Goal: Information Seeking & Learning: Learn about a topic

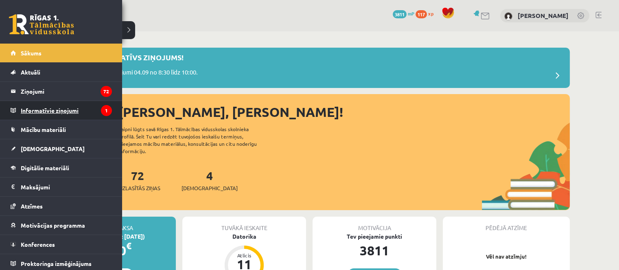
click at [44, 114] on legend "Informatīvie ziņojumi 1" at bounding box center [66, 110] width 91 height 19
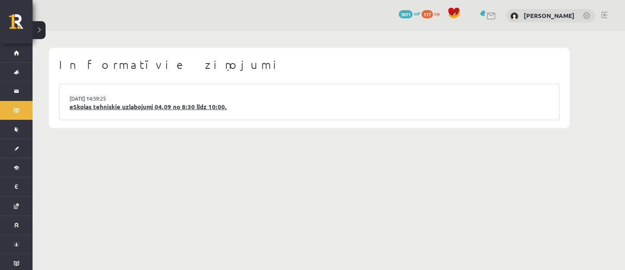
click at [198, 102] on link "eSkolas tehniskie uzlabojumi 04.09 no 8:30 līdz 10:00." at bounding box center [310, 106] width 480 height 9
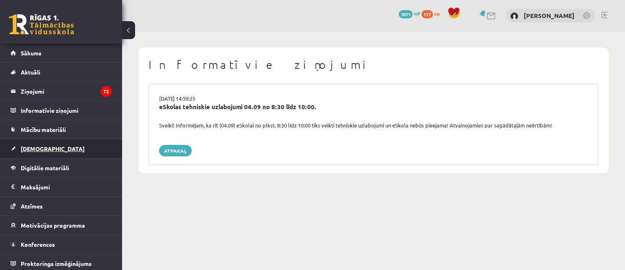
click at [36, 154] on link "[DEMOGRAPHIC_DATA]" at bounding box center [61, 148] width 101 height 19
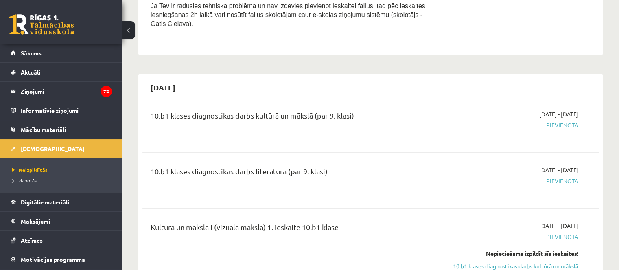
scroll to position [366, 0]
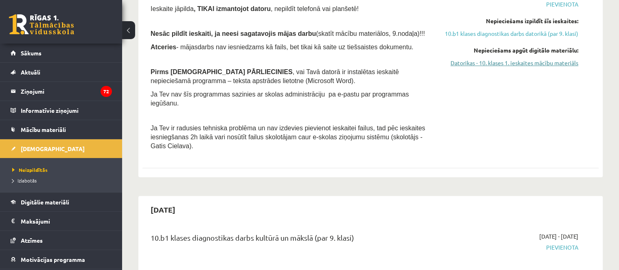
click at [521, 67] on link "Datorikas - 10. klases 1. ieskaites mācību materiāls" at bounding box center [511, 63] width 134 height 9
click at [453, 67] on link "Datorikas - 10. klases 1. ieskaites mācību materiāls" at bounding box center [511, 63] width 134 height 9
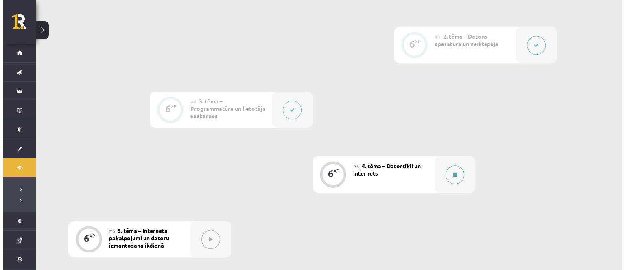
scroll to position [366, 0]
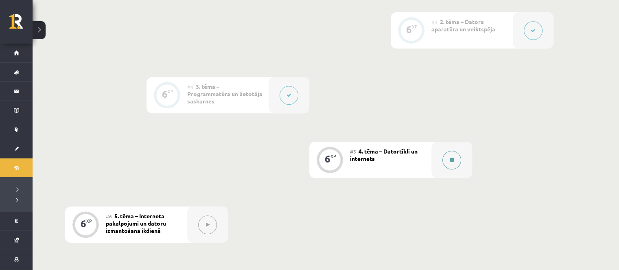
click at [451, 156] on button at bounding box center [452, 160] width 19 height 19
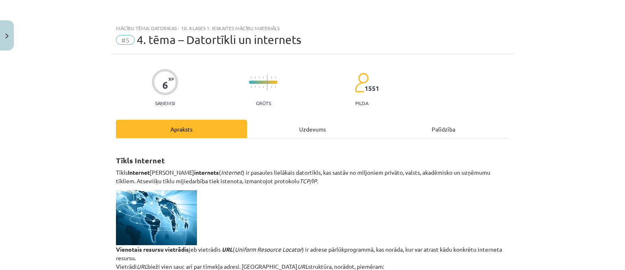
click at [336, 128] on div "Uzdevums" at bounding box center [312, 129] width 131 height 18
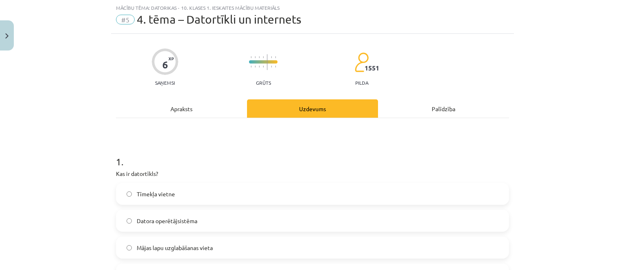
click at [193, 105] on div "Apraksts" at bounding box center [181, 108] width 131 height 18
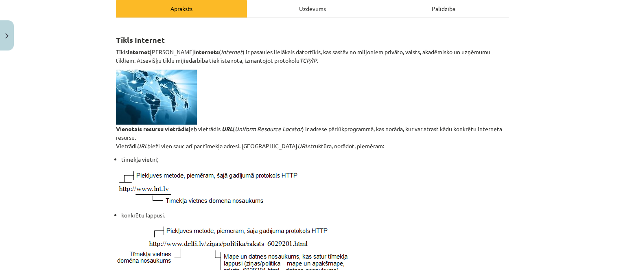
scroll to position [0, 0]
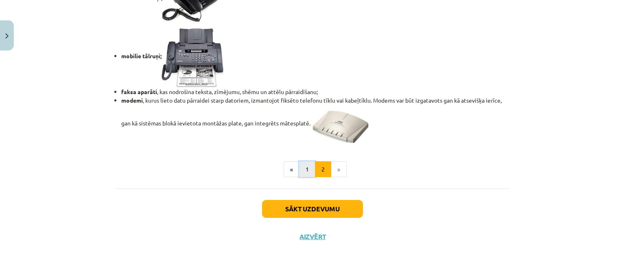
click at [299, 170] on button "1" at bounding box center [307, 169] width 16 height 16
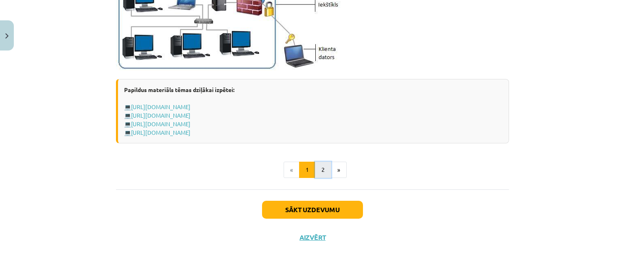
click at [320, 164] on button "2" at bounding box center [323, 170] width 16 height 16
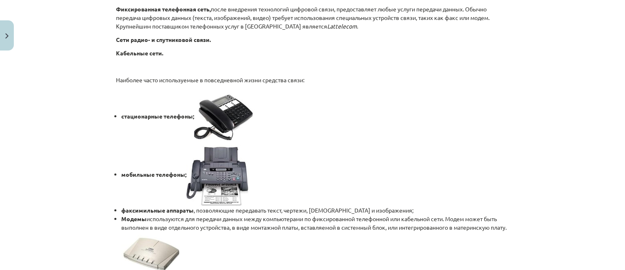
scroll to position [652, 0]
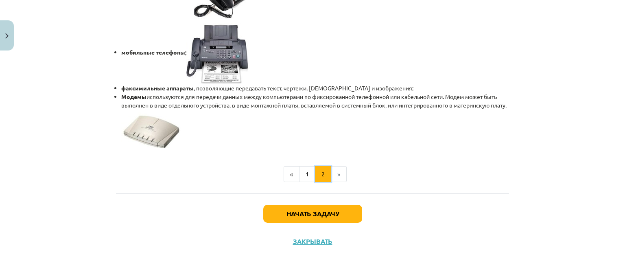
click at [327, 175] on button "2" at bounding box center [323, 174] width 16 height 16
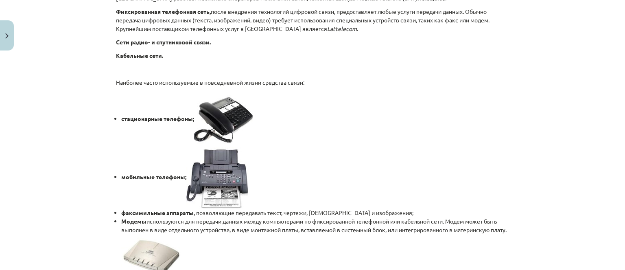
scroll to position [675, 0]
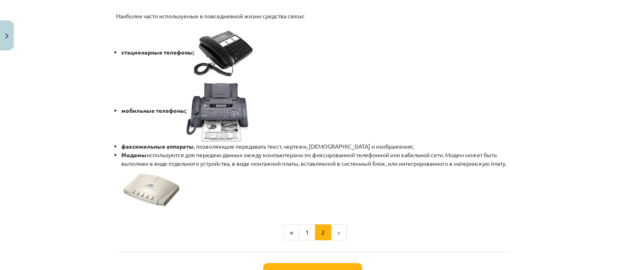
click at [334, 230] on li "»" at bounding box center [338, 232] width 15 height 16
drag, startPoint x: 334, startPoint y: 229, endPoint x: 333, endPoint y: 238, distance: 8.6
click at [333, 230] on li "»" at bounding box center [338, 232] width 15 height 16
click at [334, 263] on button "Начать задачу" at bounding box center [312, 272] width 99 height 18
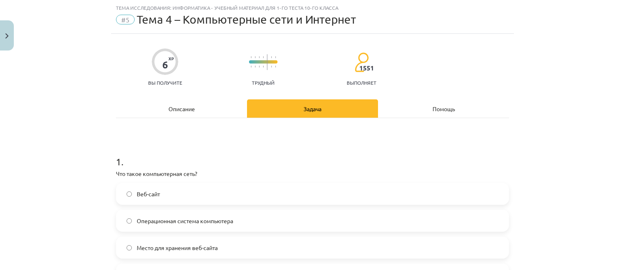
scroll to position [61, 0]
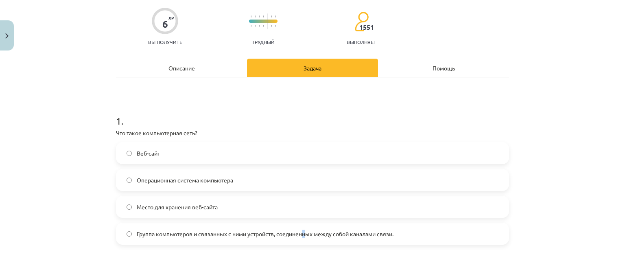
click at [303, 226] on label "Группа компьютеров и связанных с ними устройств, соединенных между собой канала…" at bounding box center [313, 234] width 392 height 20
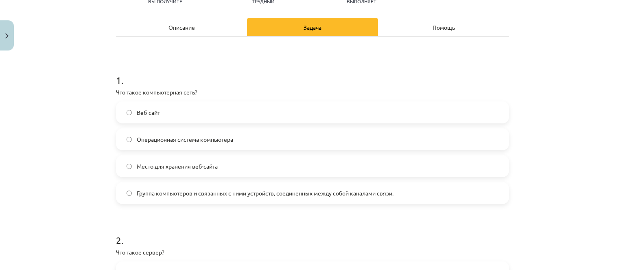
click at [285, 196] on span "Группа компьютеров и связанных с ними устройств, соединенных между собой канала…" at bounding box center [265, 193] width 257 height 9
click at [285, 195] on font "Группа компьютеров и связанных с ними устройств, соединенных между собой канала…" at bounding box center [265, 192] width 257 height 7
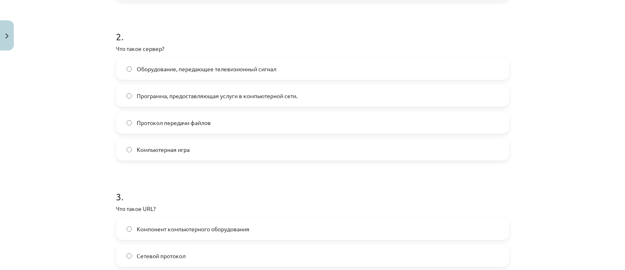
click at [220, 125] on label "Протокол передачи файлов" at bounding box center [313, 122] width 392 height 20
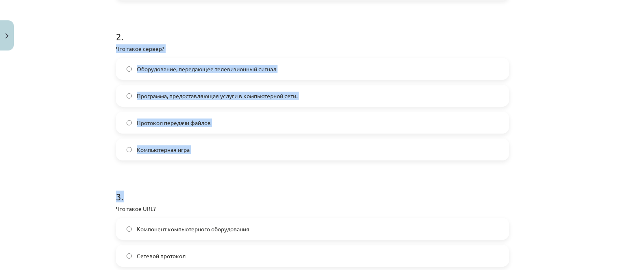
drag, startPoint x: 110, startPoint y: 47, endPoint x: 182, endPoint y: 126, distance: 107.2
click at [152, 46] on font "Что такое сервер?" at bounding box center [140, 48] width 48 height 7
drag, startPoint x: 114, startPoint y: 47, endPoint x: 182, endPoint y: 141, distance: 116.9
click at [182, 149] on div "2 . Что такое сервер? Оборудование, передающее телевизионный сигнал Программа, …" at bounding box center [312, 89] width 393 height 144
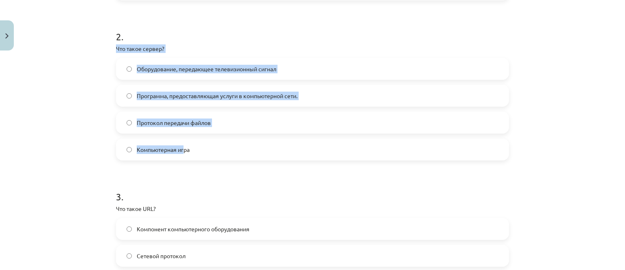
drag, startPoint x: 138, startPoint y: 44, endPoint x: 131, endPoint y: 44, distance: 7.7
click at [138, 44] on p "Что такое сервер?" at bounding box center [312, 48] width 393 height 9
click at [118, 45] on font "Что такое сервер?" at bounding box center [140, 48] width 48 height 7
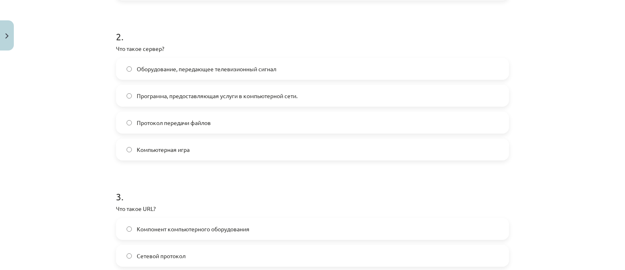
click at [116, 46] on font "Что такое сервер?" at bounding box center [140, 48] width 48 height 7
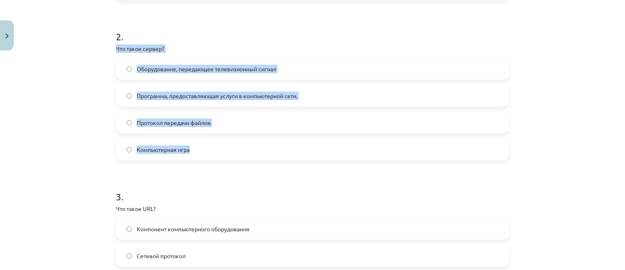
drag, startPoint x: 114, startPoint y: 46, endPoint x: 187, endPoint y: 151, distance: 128.0
click at [187, 152] on div "2 . Что такое сервер? Оборудование, передающее телевизионный сигнал Программа, …" at bounding box center [312, 89] width 393 height 144
click at [163, 97] on font "Программа, предоставляющая услуги в компьютерной сети." at bounding box center [217, 95] width 161 height 7
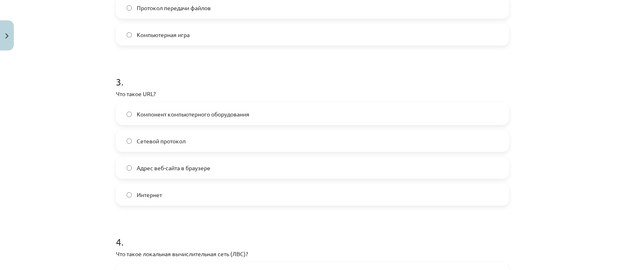
scroll to position [468, 0]
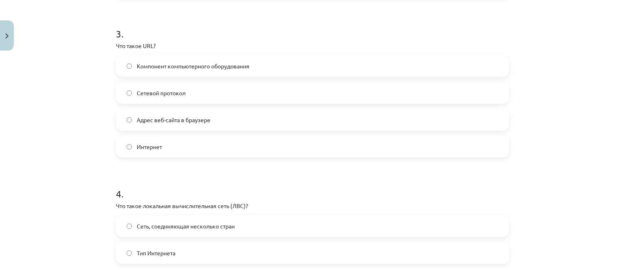
click at [150, 123] on span "Адрес веб-сайта в браузере" at bounding box center [174, 120] width 74 height 9
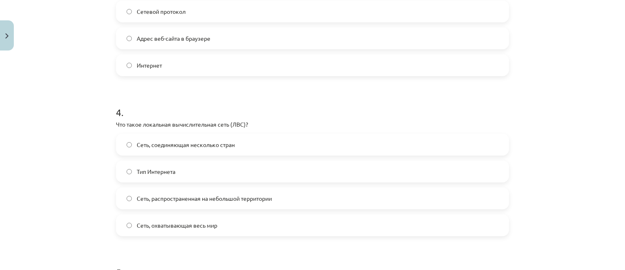
scroll to position [590, 0]
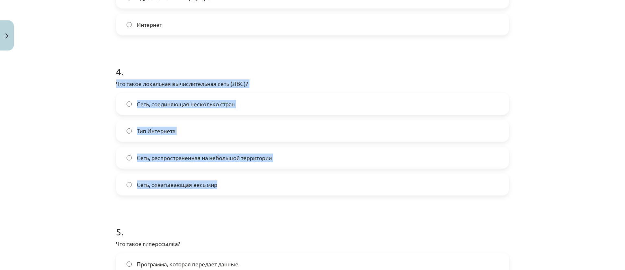
drag, startPoint x: 111, startPoint y: 79, endPoint x: 216, endPoint y: 186, distance: 149.4
click at [216, 186] on div "6 XP Вы получите Трудный 1551 выполняет Описание Задача Помощь 1 . Что такое ко…" at bounding box center [312, 27] width 403 height 1126
click at [191, 160] on font "Сеть, распространенная на небольшой территории" at bounding box center [204, 157] width 135 height 7
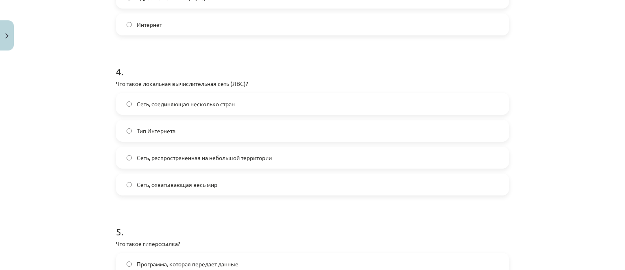
click at [194, 212] on h1 "5 ." at bounding box center [312, 224] width 393 height 25
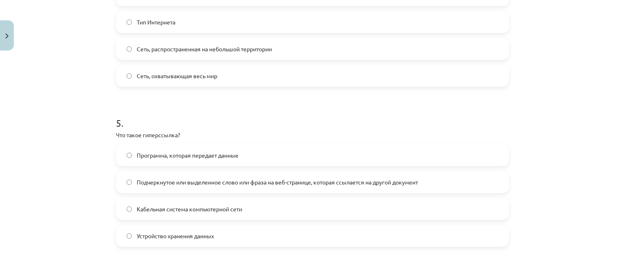
scroll to position [713, 0]
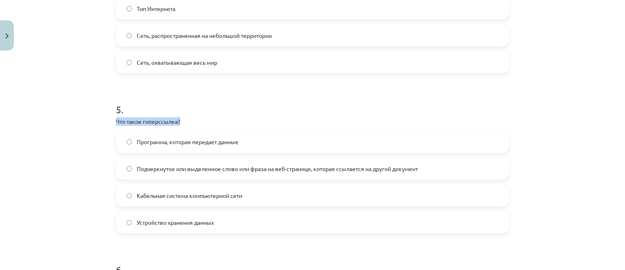
drag, startPoint x: 147, startPoint y: 125, endPoint x: 184, endPoint y: 125, distance: 37.5
click at [197, 169] on font "Подчеркнутое или выделенное слово или фраза на веб-странице, которая ссылается …" at bounding box center [277, 168] width 281 height 7
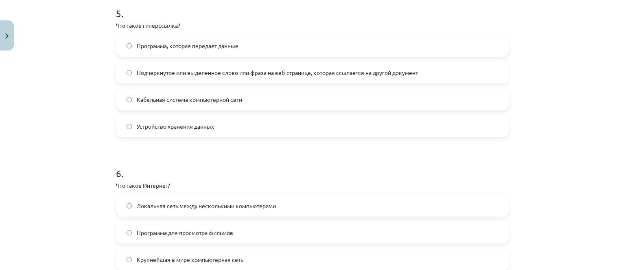
scroll to position [875, 0]
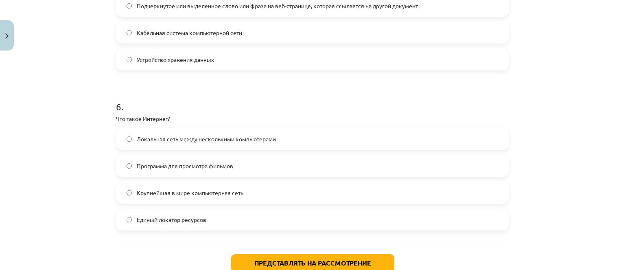
click at [197, 195] on span "Крупнейшая в мире компьютерная сеть" at bounding box center [190, 193] width 107 height 9
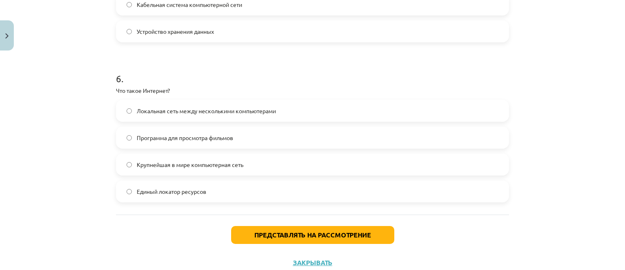
scroll to position [916, 0]
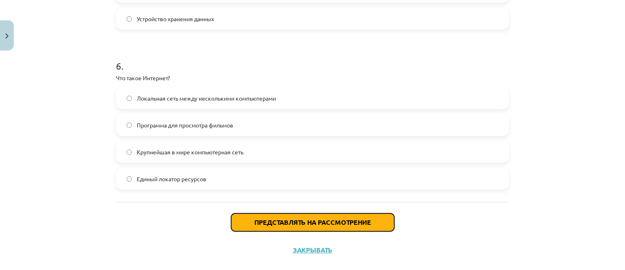
click at [289, 227] on button "Представлять на рассмотрение" at bounding box center [312, 222] width 163 height 18
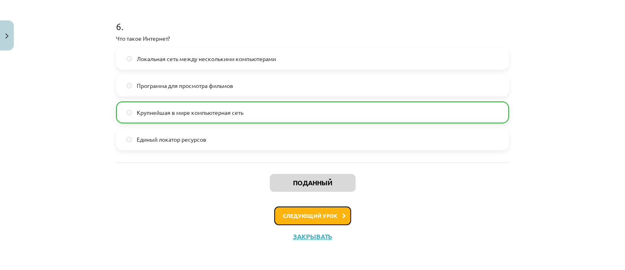
click at [329, 209] on button "Следующий урок" at bounding box center [312, 215] width 77 height 19
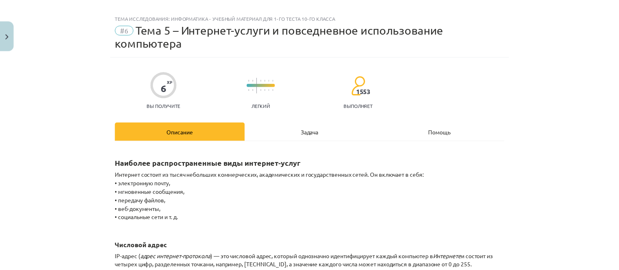
scroll to position [0, 0]
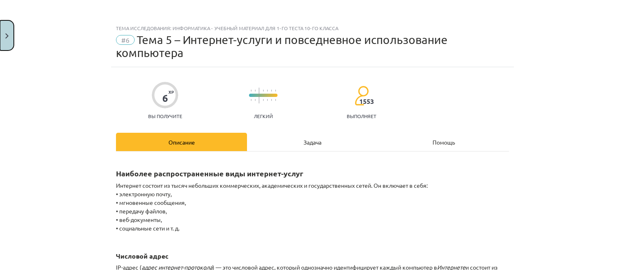
click at [13, 37] on button "Закрывать" at bounding box center [7, 35] width 14 height 30
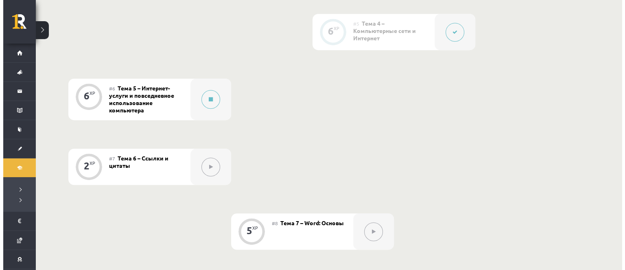
scroll to position [511, 0]
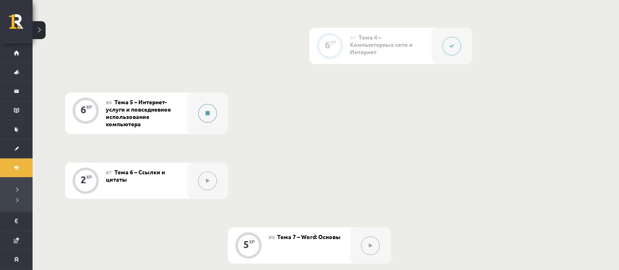
click at [202, 123] on button at bounding box center [207, 113] width 19 height 19
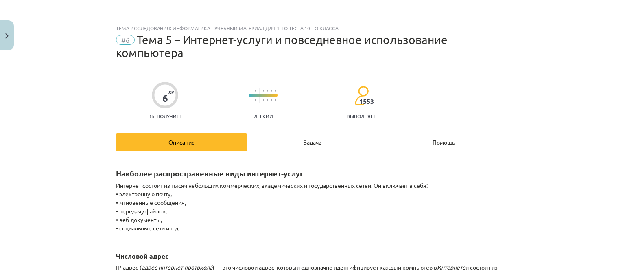
click at [289, 143] on div "Задача" at bounding box center [312, 142] width 131 height 18
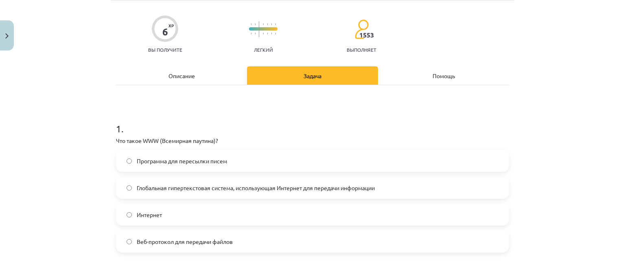
scroll to position [102, 0]
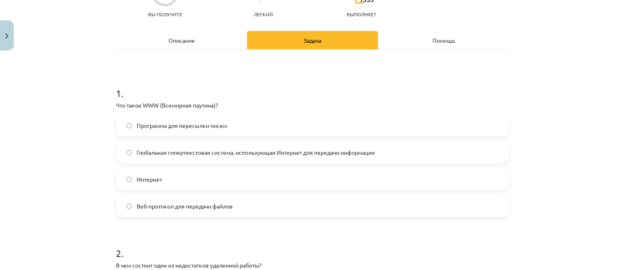
click at [170, 33] on div "Описание" at bounding box center [181, 40] width 131 height 18
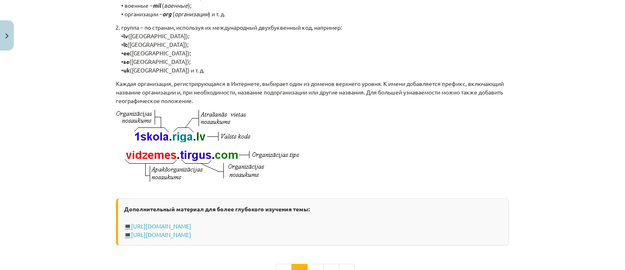
scroll to position [499, 0]
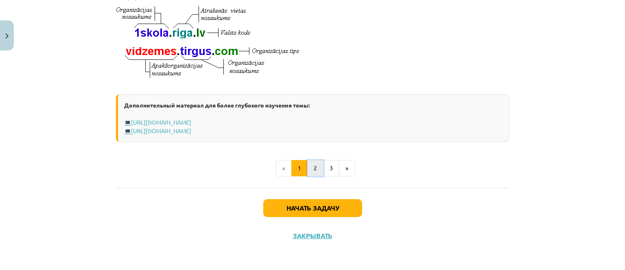
click at [314, 168] on font "2" at bounding box center [315, 167] width 3 height 7
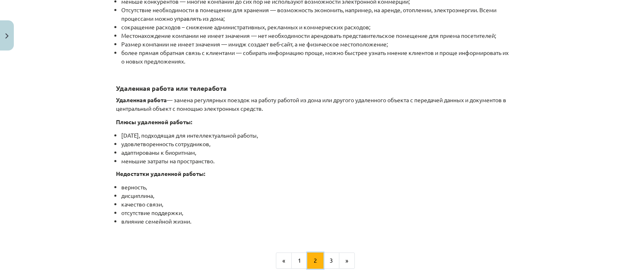
scroll to position [1299, 0]
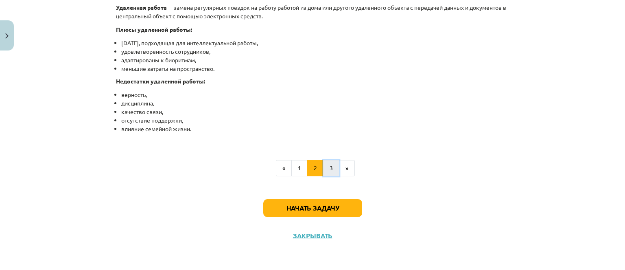
click at [330, 166] on font "3" at bounding box center [331, 167] width 3 height 7
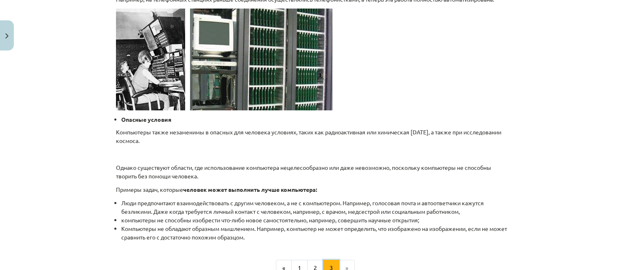
scroll to position [774, 0]
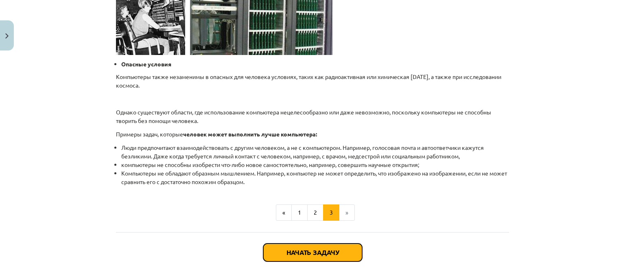
click at [329, 245] on button "Начать задачу" at bounding box center [312, 253] width 99 height 18
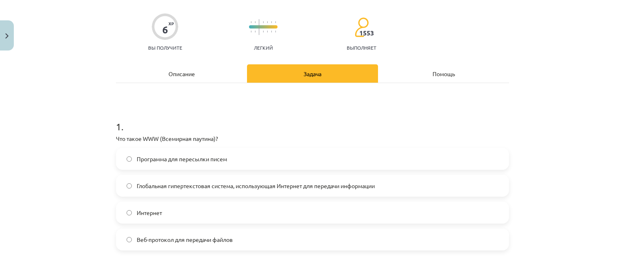
scroll to position [81, 0]
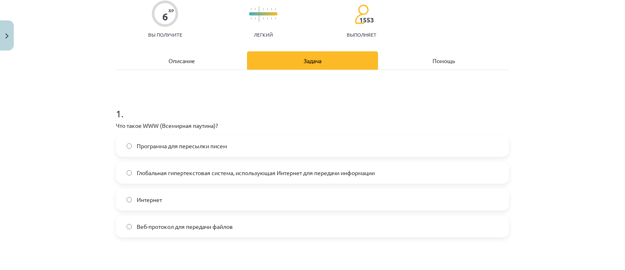
click at [248, 173] on font "Глобальная гипертекстовая система, использующая Интернет для передачи информации" at bounding box center [256, 172] width 238 height 7
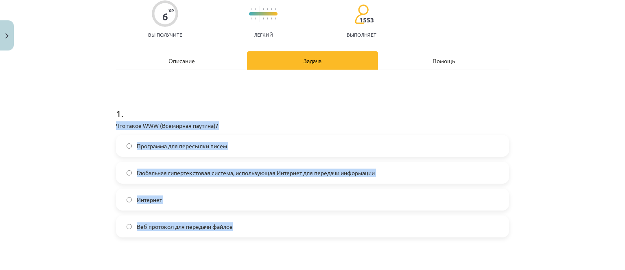
drag, startPoint x: 114, startPoint y: 123, endPoint x: 218, endPoint y: 189, distance: 123.1
click at [243, 225] on div "1 . Что такое WWW (Всемирная паутина)? Программа для пересылки писем Глобальная…" at bounding box center [312, 166] width 393 height 144
click at [187, 160] on div "Программа для пересылки писем Глобальная гипертекстовая система, использующая И…" at bounding box center [312, 186] width 393 height 103
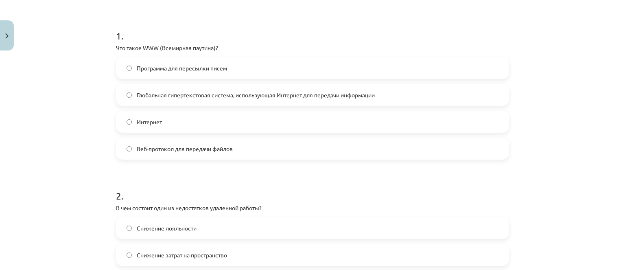
scroll to position [244, 0]
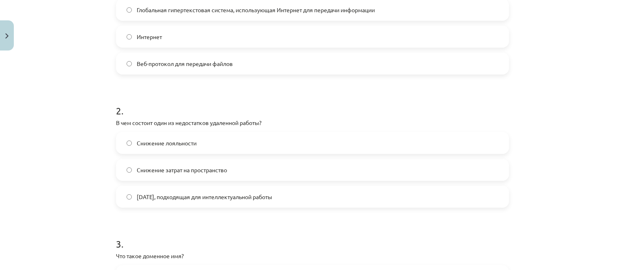
click at [220, 148] on label "Снижение лояльности" at bounding box center [313, 143] width 392 height 20
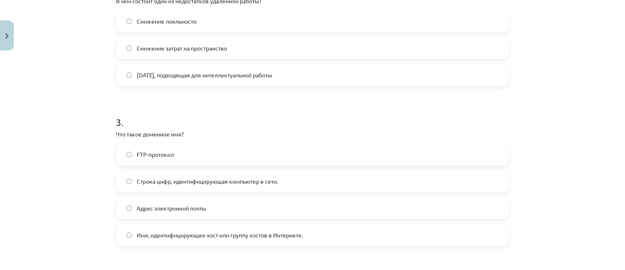
scroll to position [366, 0]
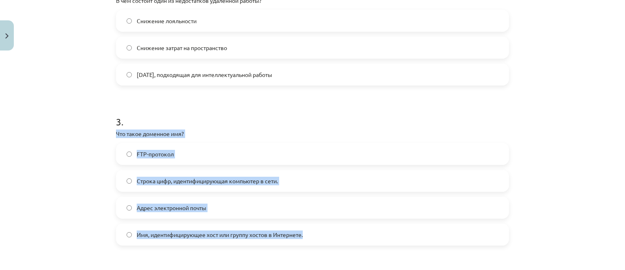
drag, startPoint x: 110, startPoint y: 135, endPoint x: 182, endPoint y: 140, distance: 72.7
click at [305, 232] on div "6 XP Вы получите Легкий 1553 выполняет Описание Задача Помощь 1 . Что такое WWW…" at bounding box center [312, 237] width 403 height 1072
click at [201, 159] on label "FTP-протокол" at bounding box center [313, 154] width 392 height 20
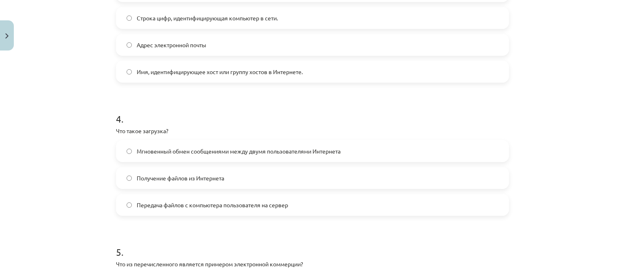
scroll to position [516, 0]
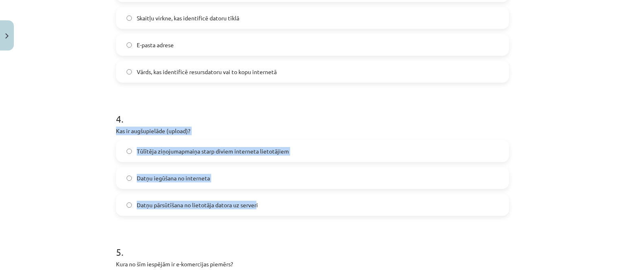
drag, startPoint x: 112, startPoint y: 128, endPoint x: 255, endPoint y: 197, distance: 158.3
click at [255, 197] on div "4 . Kas ir augšupielāde (upload)? Tūlītēja ziņojumapmaiņa starp diviem internet…" at bounding box center [312, 157] width 393 height 117
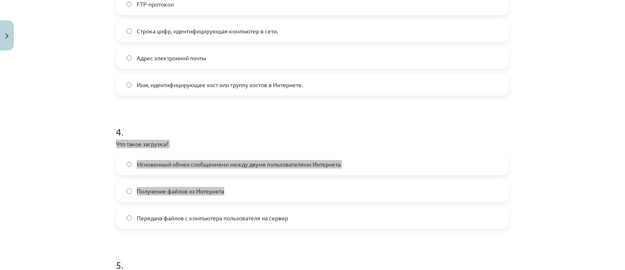
scroll to position [529, 0]
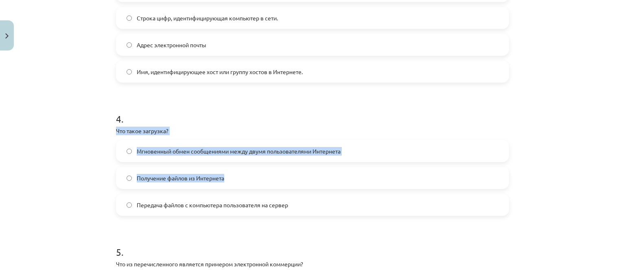
click at [326, 201] on label "Передача файлов с компьютера пользователя на сервер" at bounding box center [313, 205] width 392 height 20
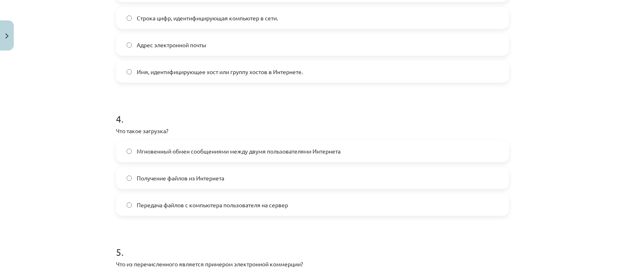
click at [300, 238] on h1 "5 ." at bounding box center [312, 244] width 393 height 25
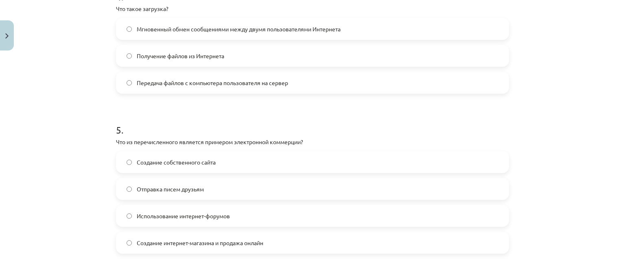
scroll to position [692, 0]
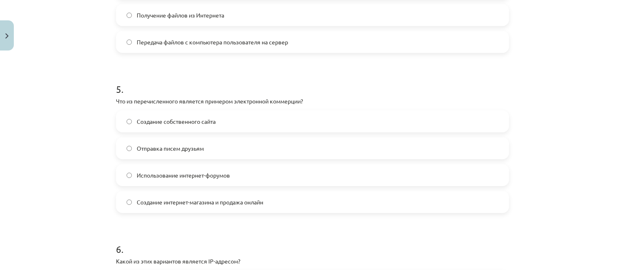
click at [252, 122] on label "Создание собственного сайта" at bounding box center [313, 121] width 392 height 20
drag, startPoint x: 242, startPoint y: 203, endPoint x: 241, endPoint y: 210, distance: 7.4
click at [241, 210] on label "Создание интернет-магазина и продажа онлайн" at bounding box center [313, 202] width 392 height 20
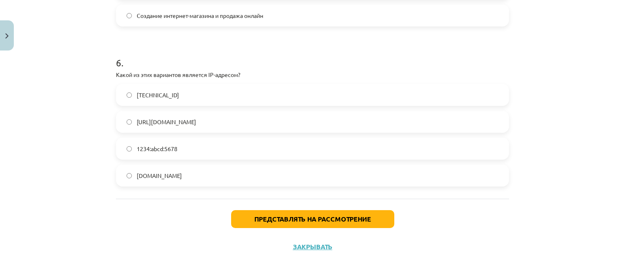
scroll to position [889, 0]
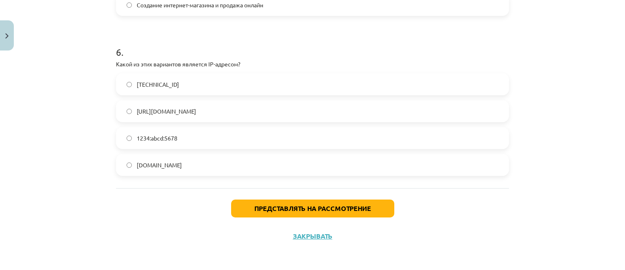
click at [160, 81] on font "192.100.81.101" at bounding box center [158, 84] width 42 height 7
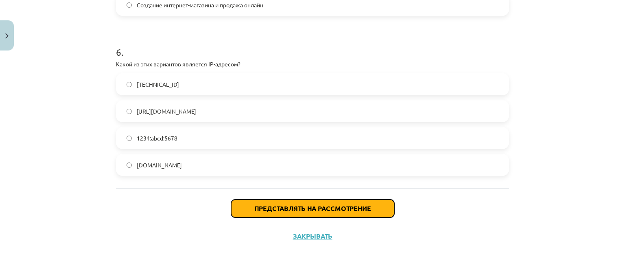
click at [249, 208] on button "Представлять на рассмотрение" at bounding box center [312, 209] width 163 height 18
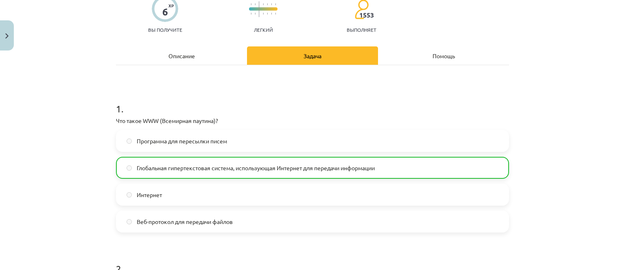
scroll to position [0, 0]
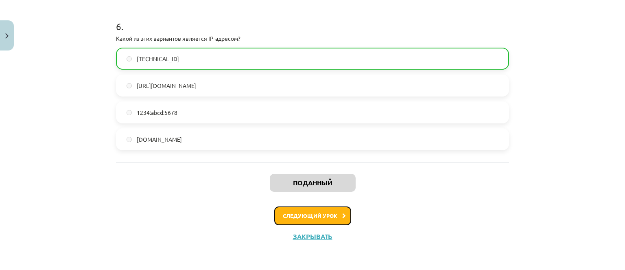
click at [333, 213] on font "Следующий урок" at bounding box center [310, 215] width 55 height 7
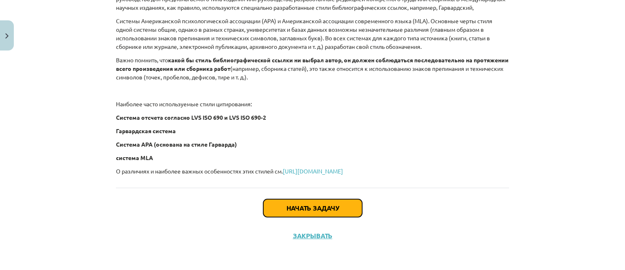
click at [318, 211] on font "Начать задачу" at bounding box center [313, 208] width 53 height 9
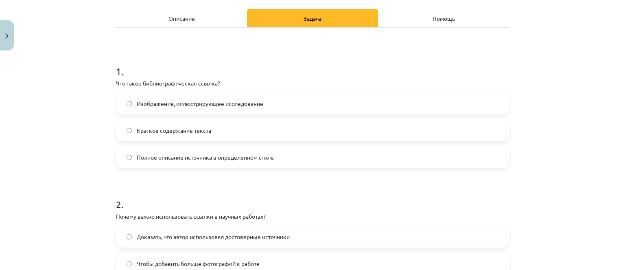
scroll to position [33, 0]
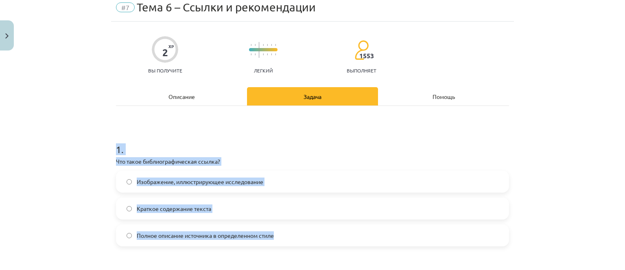
drag, startPoint x: 114, startPoint y: 148, endPoint x: 213, endPoint y: 181, distance: 103.9
click at [283, 231] on div "1 . Что такое библиографическая ссылка? Изображение, иллюстрирующее исследовани…" at bounding box center [312, 187] width 393 height 117
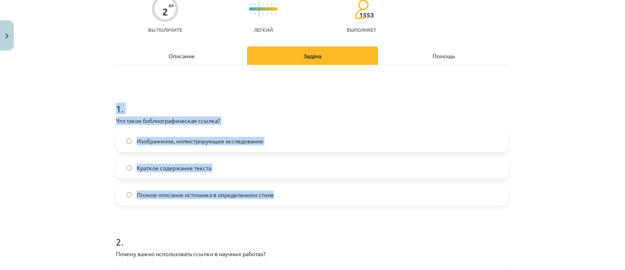
click at [202, 200] on label "Полное описание источника в определенном стиле" at bounding box center [313, 194] width 392 height 20
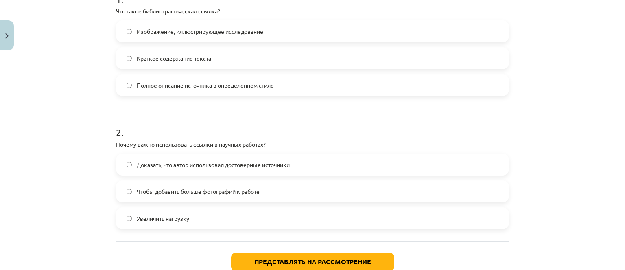
scroll to position [195, 0]
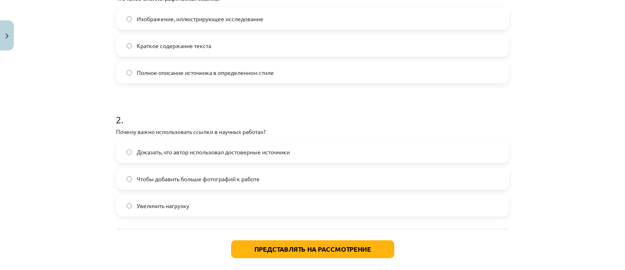
click at [157, 162] on div "Доказать, что автор использовал достоверные источники" at bounding box center [312, 152] width 393 height 22
click at [152, 155] on span "Доказать, что автор использовал достоверные источники" at bounding box center [213, 152] width 153 height 9
click at [285, 252] on font "Представлять на рассмотрение" at bounding box center [313, 249] width 117 height 9
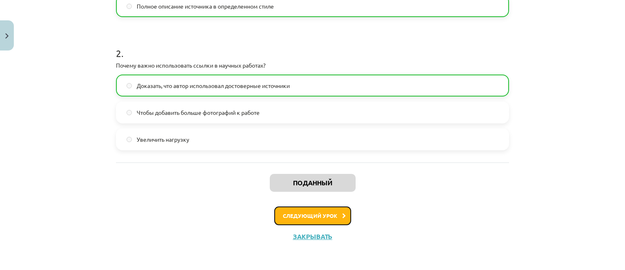
click at [288, 212] on button "Следующий урок" at bounding box center [312, 215] width 77 height 19
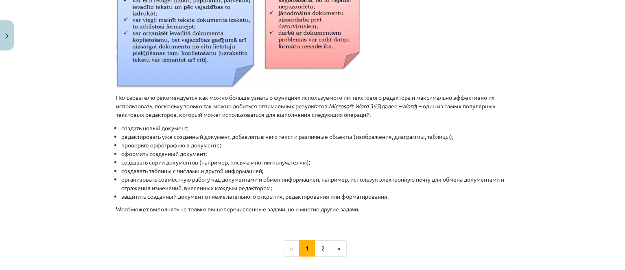
scroll to position [366, 0]
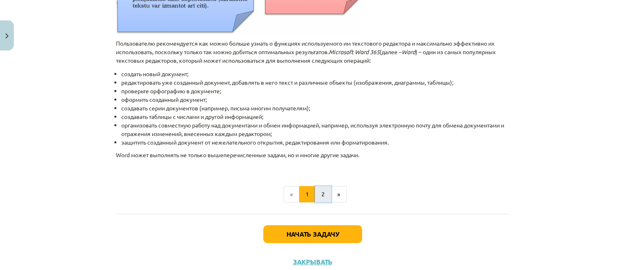
click at [318, 186] on button "2" at bounding box center [323, 194] width 16 height 16
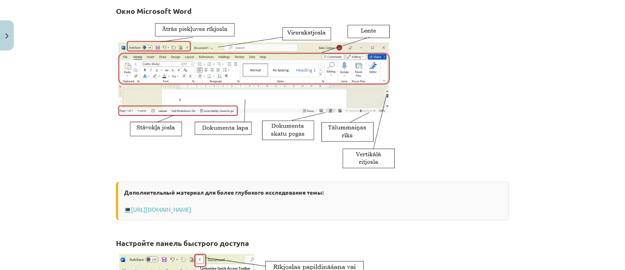
scroll to position [163, 0]
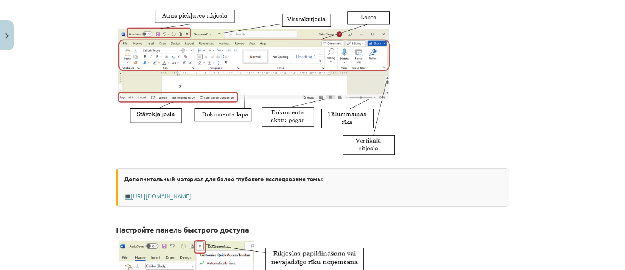
drag, startPoint x: 305, startPoint y: 191, endPoint x: 292, endPoint y: 194, distance: 13.4
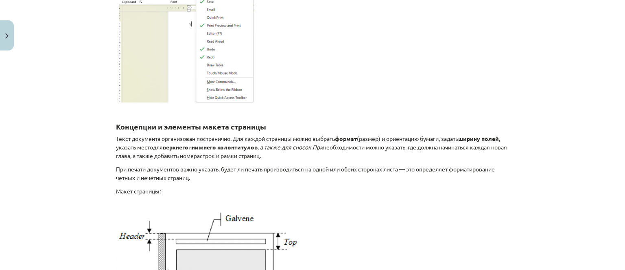
scroll to position [529, 0]
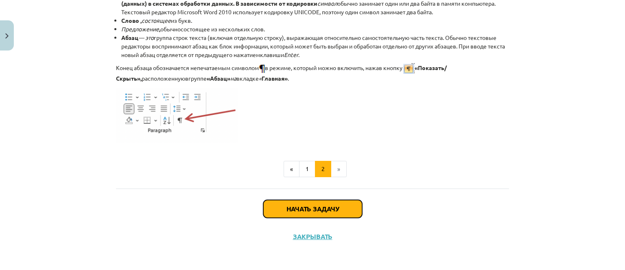
click at [330, 215] on button "Начать задачу" at bounding box center [312, 209] width 99 height 18
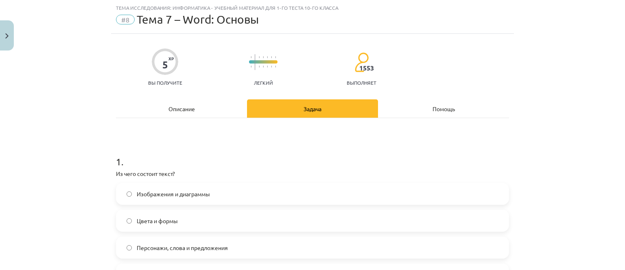
scroll to position [61, 0]
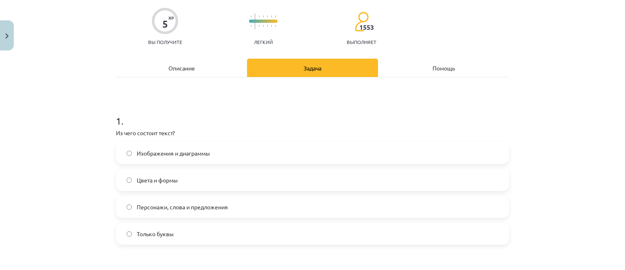
click at [250, 204] on label "Персонажи, слова и предложения" at bounding box center [313, 207] width 392 height 20
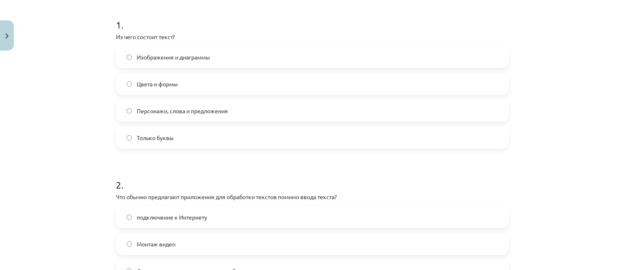
scroll to position [224, 0]
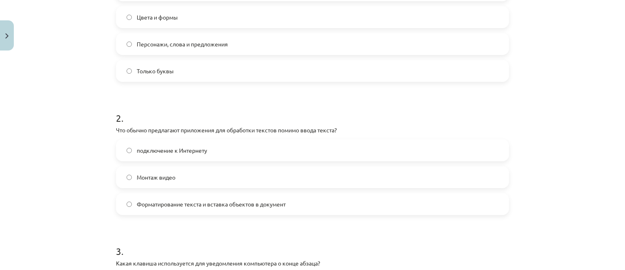
click at [244, 213] on label "Форматирование текста и вставка объектов в документ" at bounding box center [313, 204] width 392 height 20
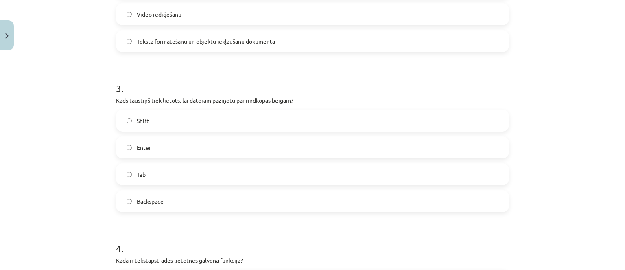
scroll to position [481, 0]
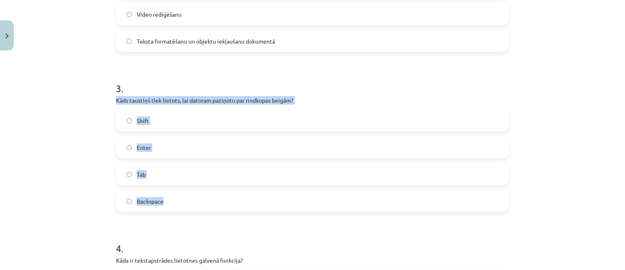
drag, startPoint x: 105, startPoint y: 100, endPoint x: 152, endPoint y: 99, distance: 47.7
click at [174, 187] on div "Mācību tēma: Datorikas - 10. klases 1. ieskaites mācību materiāls #8 7. tema – …" at bounding box center [312, 135] width 625 height 270
copy div "Kāds taustiņš tiek lietots, lai datoram paziņotu par rindkopas beigām? Shift En…"
click at [149, 148] on label "Enter" at bounding box center [313, 147] width 392 height 20
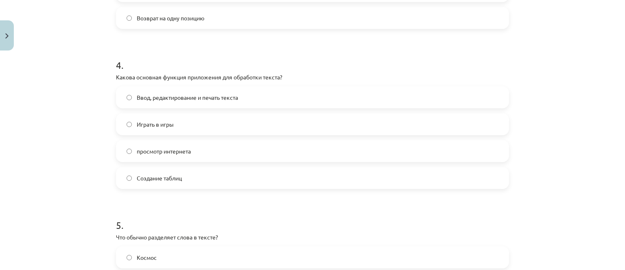
scroll to position [550, 0]
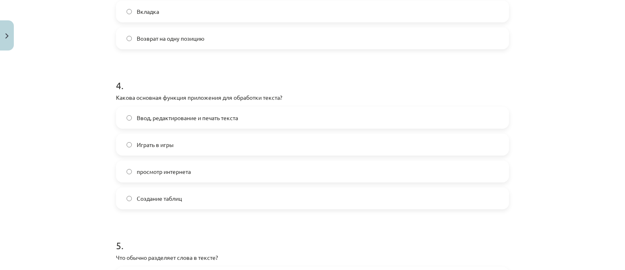
click at [243, 112] on label "Ввод, редактирование и печать текста" at bounding box center [313, 118] width 392 height 20
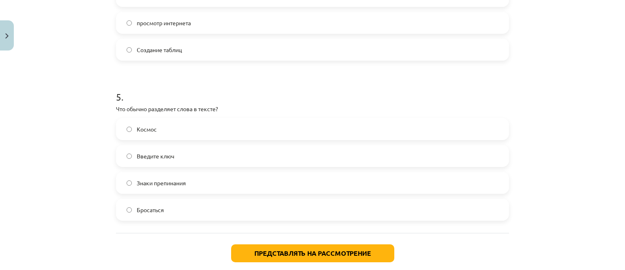
scroll to position [713, 0]
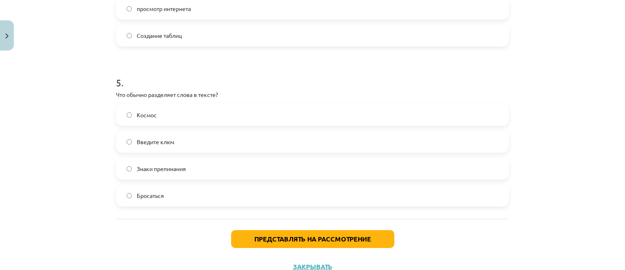
click at [164, 165] on span "Знаки препинания" at bounding box center [161, 169] width 49 height 9
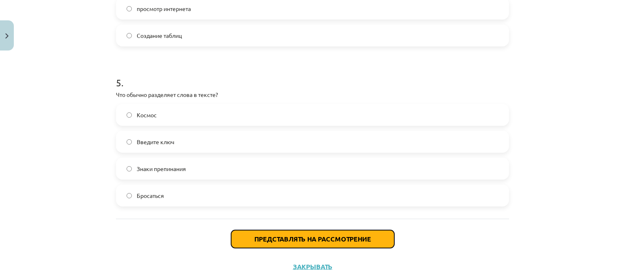
click at [321, 246] on button "Представлять на рассмотрение" at bounding box center [312, 239] width 163 height 18
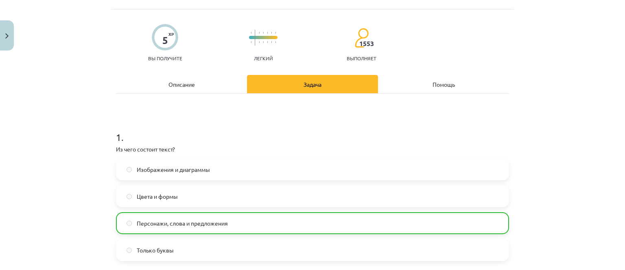
scroll to position [0, 0]
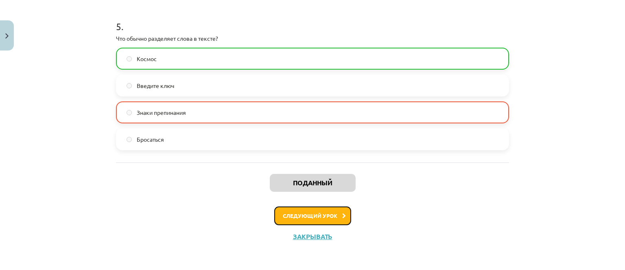
click at [305, 216] on font "Следующий урок" at bounding box center [310, 215] width 55 height 7
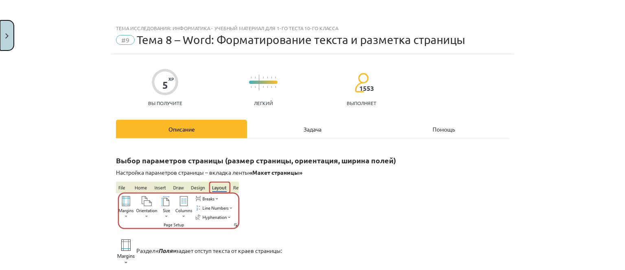
click at [10, 39] on button "Закрывать" at bounding box center [7, 35] width 14 height 30
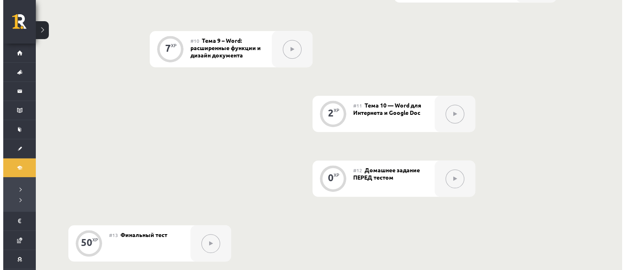
scroll to position [674, 0]
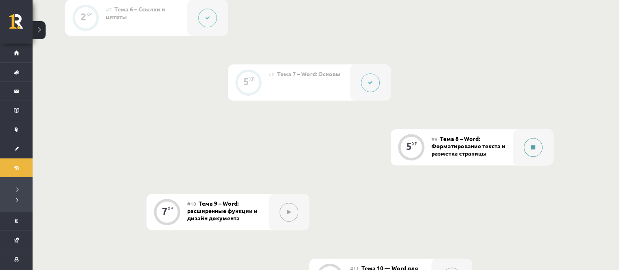
click at [529, 155] on button at bounding box center [533, 147] width 19 height 19
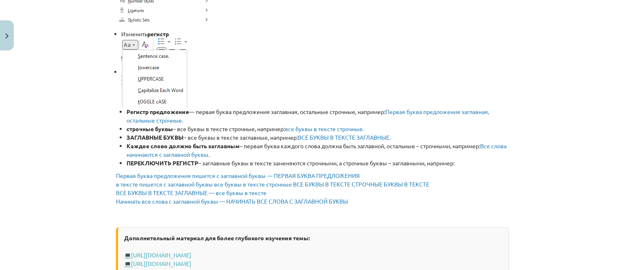
scroll to position [1344, 0]
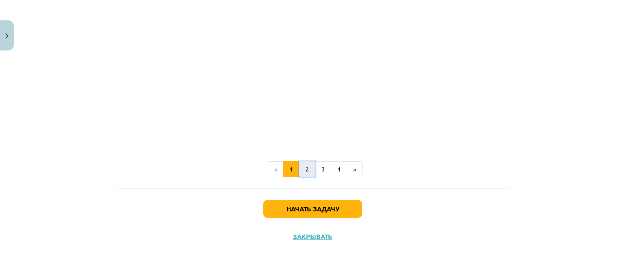
click at [305, 172] on button "2" at bounding box center [307, 169] width 16 height 16
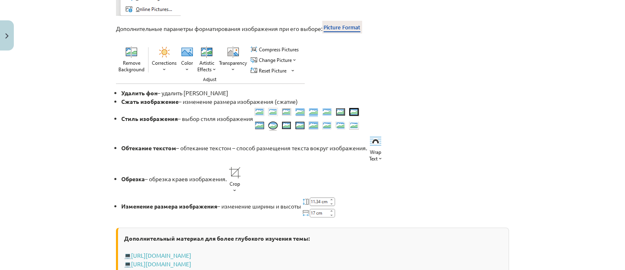
scroll to position [937, 0]
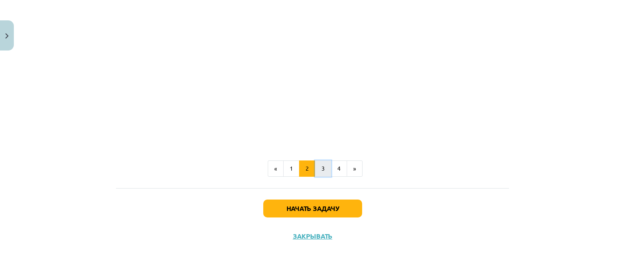
click at [317, 172] on button "3" at bounding box center [323, 168] width 16 height 16
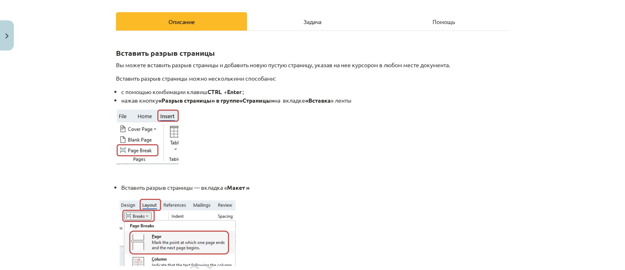
scroll to position [64, 0]
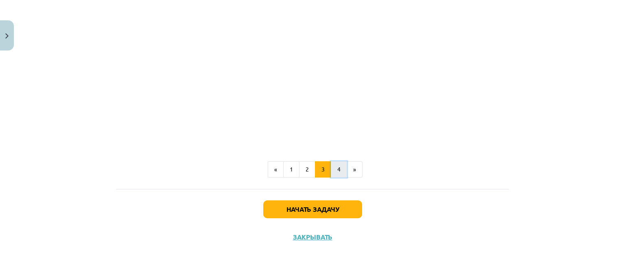
click at [331, 169] on button "4" at bounding box center [339, 169] width 16 height 16
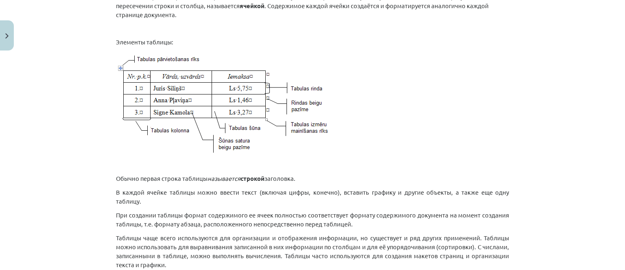
scroll to position [145, 0]
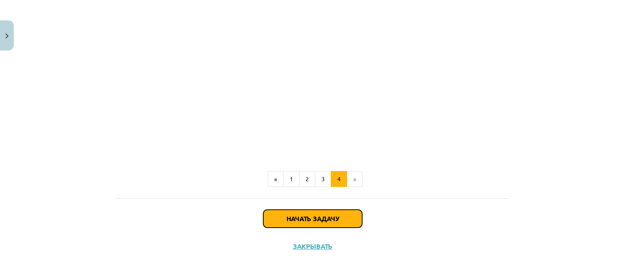
click at [326, 210] on button "Начать задачу" at bounding box center [312, 219] width 99 height 18
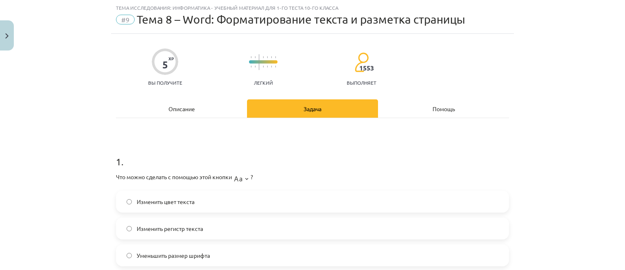
scroll to position [61, 0]
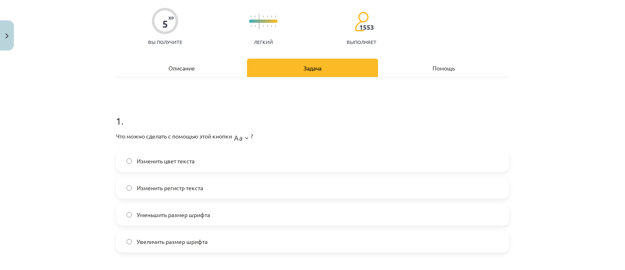
click at [156, 190] on font "Изменить регистр текста" at bounding box center [170, 187] width 66 height 7
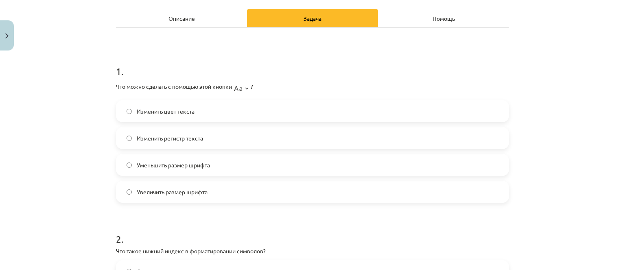
scroll to position [224, 0]
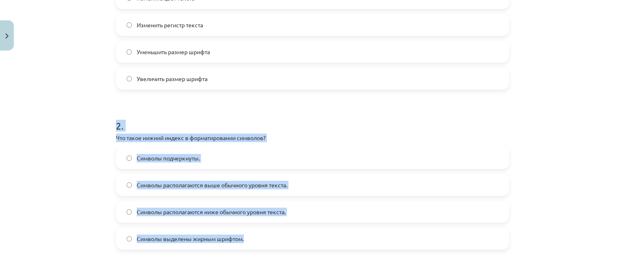
drag, startPoint x: 108, startPoint y: 125, endPoint x: 252, endPoint y: 238, distance: 183.4
click at [232, 212] on font "Символы располагаются ниже обычного уровня текста." at bounding box center [211, 211] width 149 height 7
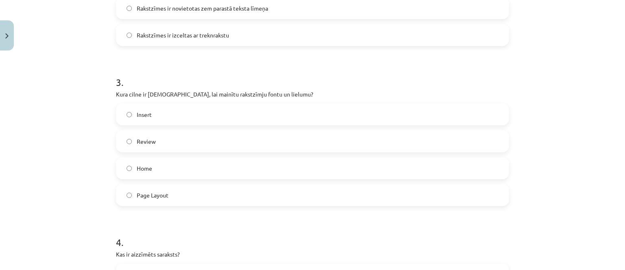
scroll to position [633, 0]
click at [197, 109] on label "Insert" at bounding box center [313, 114] width 392 height 20
click at [150, 179] on div "Home" at bounding box center [312, 168] width 393 height 22
click at [150, 171] on label "Home" at bounding box center [313, 168] width 392 height 20
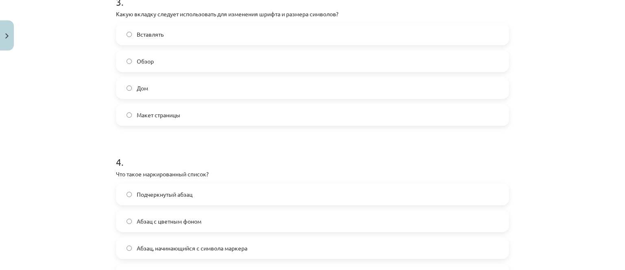
scroll to position [550, 0]
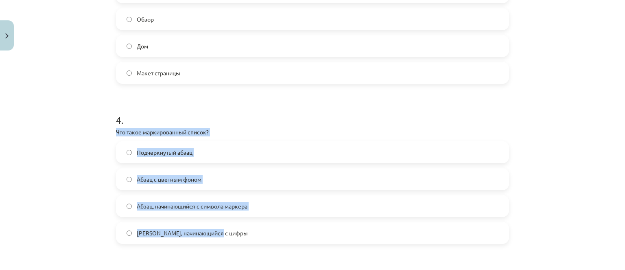
drag, startPoint x: 113, startPoint y: 130, endPoint x: 227, endPoint y: 236, distance: 155.3
click at [229, 241] on div "4 . Что такое маркированный список? Подчеркнутый абзац Абзац с цветным фоном Аб…" at bounding box center [312, 172] width 393 height 144
click at [218, 208] on span "Абзац, начинающийся с символа маркера" at bounding box center [192, 206] width 111 height 9
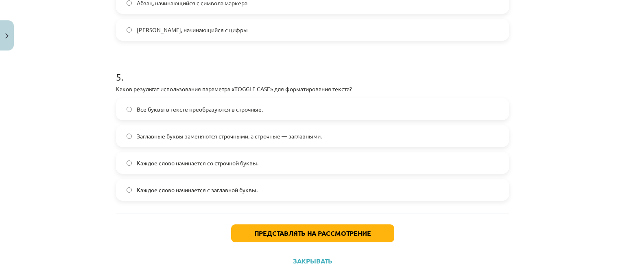
scroll to position [753, 0]
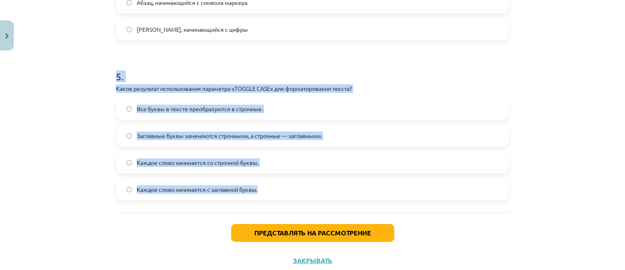
drag, startPoint x: 109, startPoint y: 74, endPoint x: 225, endPoint y: 130, distance: 128.6
click at [204, 132] on font "Заглавные буквы заменяются строчными, а строчные — заглавными." at bounding box center [229, 135] width 185 height 7
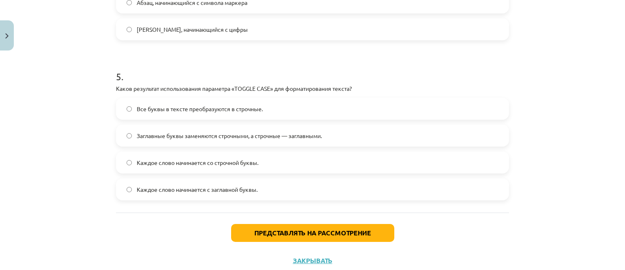
click at [260, 222] on div "Представлять на рассмотрение Закрывать" at bounding box center [312, 241] width 393 height 57
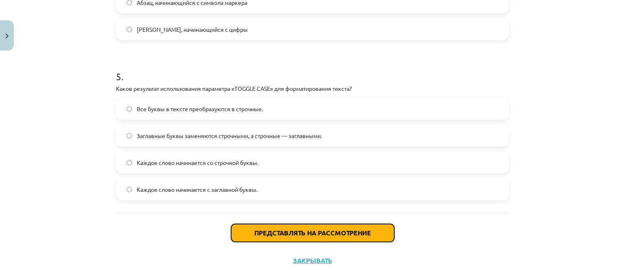
click at [263, 228] on button "Представлять на рассмотрение" at bounding box center [312, 233] width 163 height 18
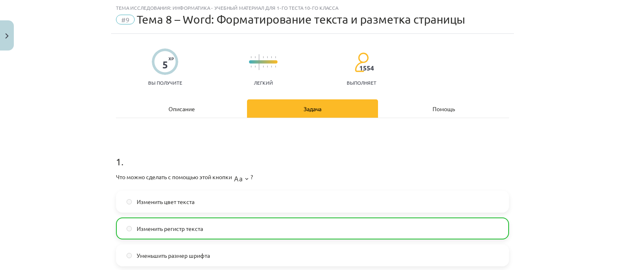
scroll to position [0, 0]
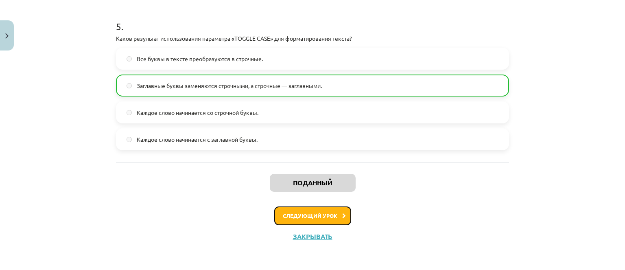
click at [318, 210] on button "Следующий урок" at bounding box center [312, 215] width 77 height 19
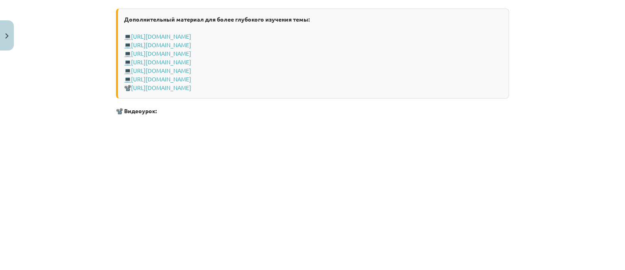
scroll to position [1784, 0]
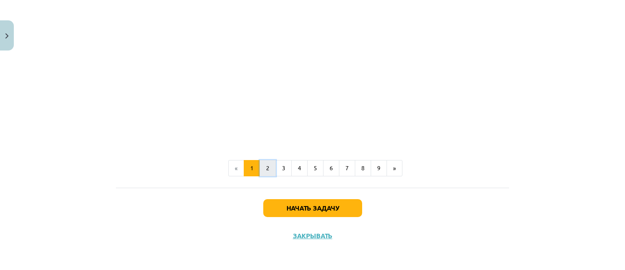
click at [266, 169] on font "2" at bounding box center [267, 167] width 3 height 7
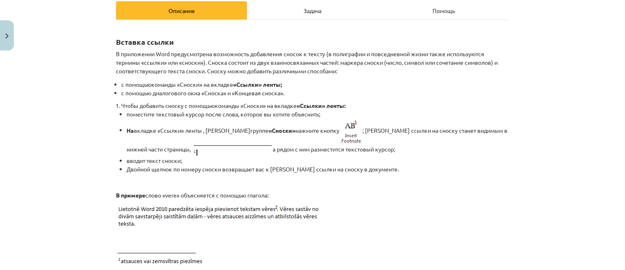
scroll to position [186, 0]
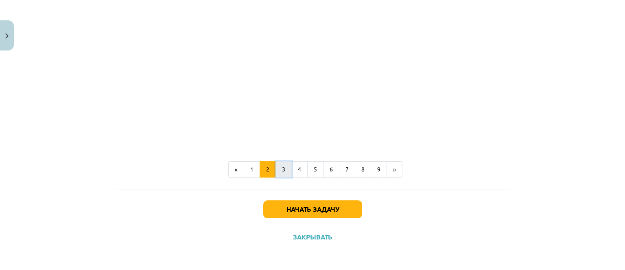
click at [285, 169] on button "3" at bounding box center [284, 169] width 16 height 16
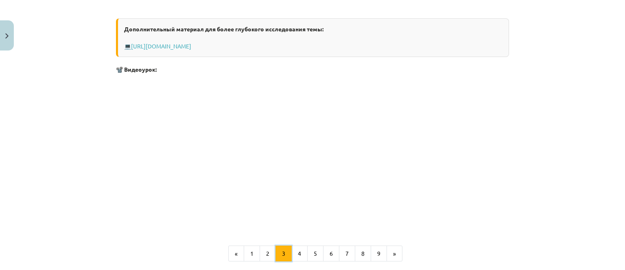
scroll to position [316, 0]
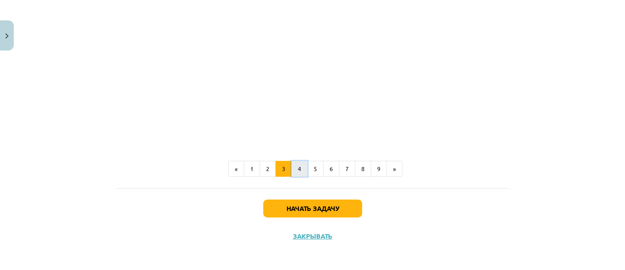
click at [298, 170] on font "4" at bounding box center [299, 168] width 3 height 7
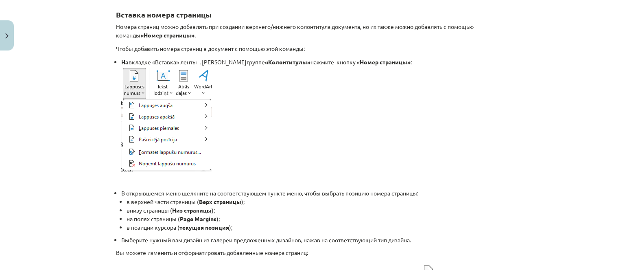
scroll to position [145, 0]
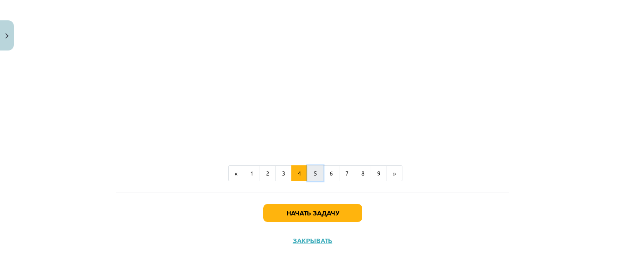
click at [307, 167] on button "5" at bounding box center [315, 173] width 16 height 16
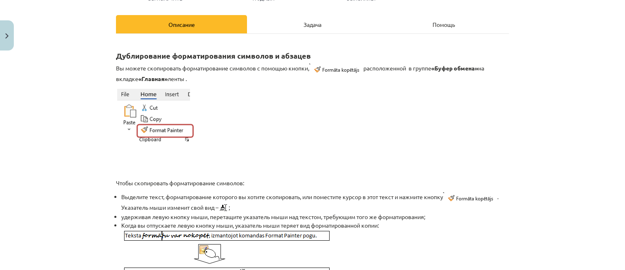
scroll to position [64, 0]
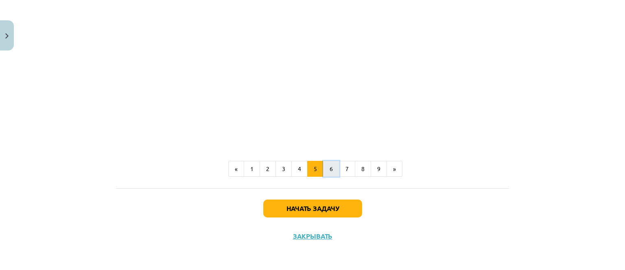
click at [323, 168] on button "6" at bounding box center [331, 169] width 16 height 16
click at [340, 167] on button "7" at bounding box center [347, 168] width 16 height 16
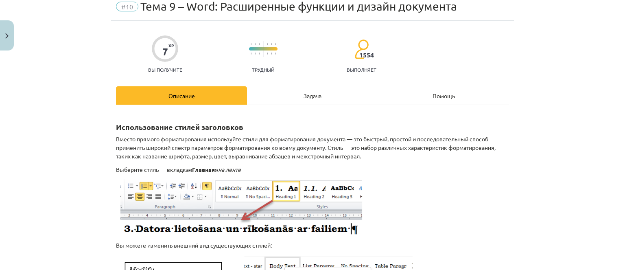
scroll to position [0, 0]
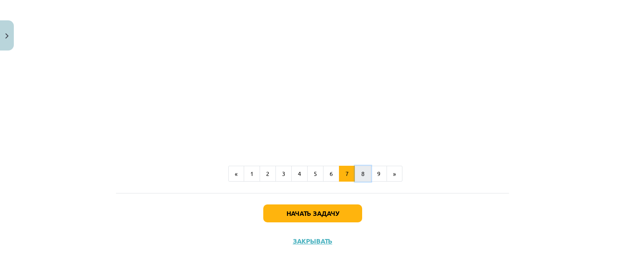
click at [355, 178] on button "8" at bounding box center [363, 174] width 16 height 16
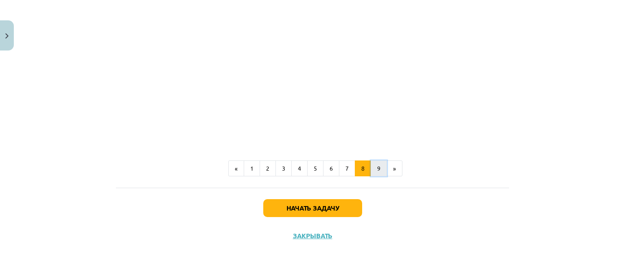
click at [377, 175] on button "9" at bounding box center [379, 168] width 16 height 16
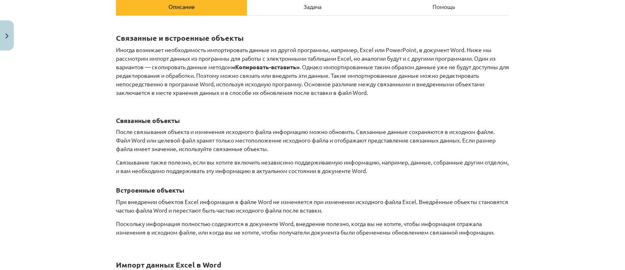
scroll to position [204, 0]
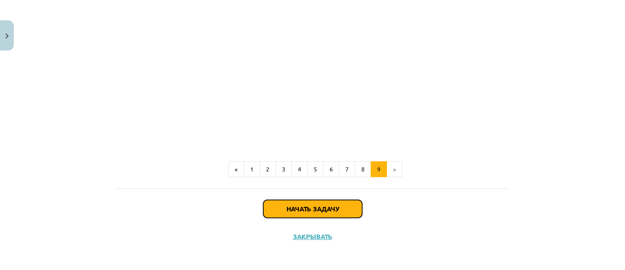
click at [336, 203] on button "Начать задачу" at bounding box center [312, 209] width 99 height 18
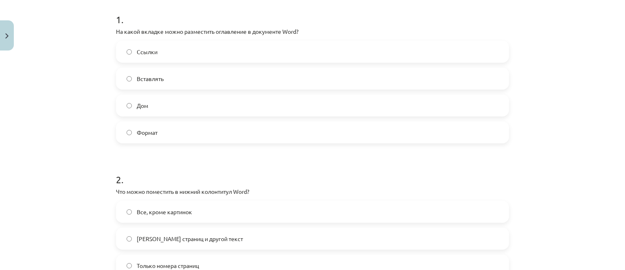
scroll to position [244, 0]
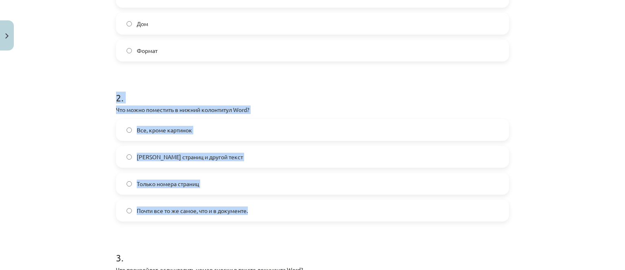
drag, startPoint x: 112, startPoint y: 98, endPoint x: 191, endPoint y: 139, distance: 89.1
click at [180, 207] on font "Почти все то же самое, что и в документе." at bounding box center [192, 210] width 111 height 7
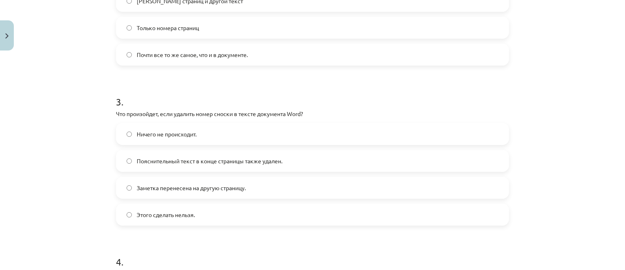
scroll to position [448, 0]
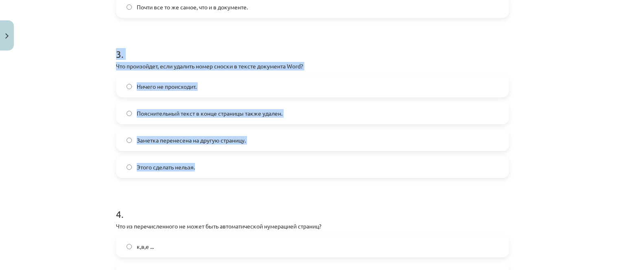
drag, startPoint x: 113, startPoint y: 48, endPoint x: 211, endPoint y: 152, distance: 142.9
click at [227, 159] on div "3 . Что произойдет, если удалить номер сноски в тексте документа Word? Ничего н…" at bounding box center [312, 106] width 393 height 144
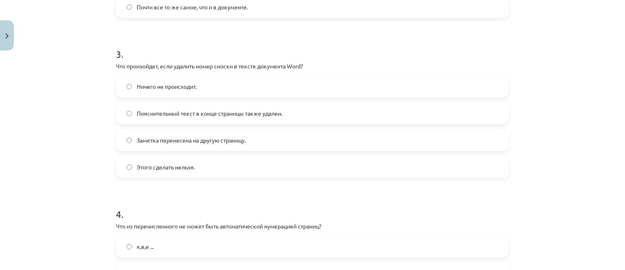
click at [187, 181] on form "1 . На какой вкладке можно разместить оглавление в документе Word? Ссылки Встав…" at bounding box center [312, 239] width 393 height 1050
click at [213, 116] on font "Пояснительный текст в конце страницы также удален." at bounding box center [210, 113] width 146 height 7
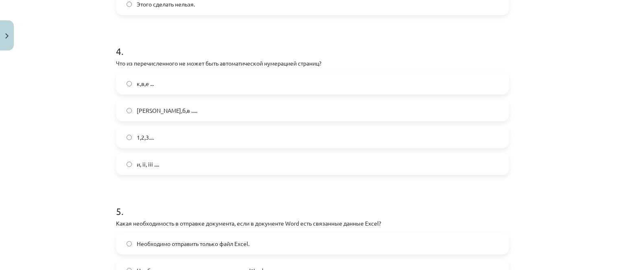
scroll to position [633, 0]
drag, startPoint x: 182, startPoint y: 161, endPoint x: 158, endPoint y: 150, distance: 26.4
click at [158, 150] on div "q,w,e ... a,b,c ..... 1,2,3 .... i,ii,iii ...." at bounding box center [312, 123] width 393 height 103
click at [158, 81] on label "q,w,e ..." at bounding box center [313, 83] width 392 height 20
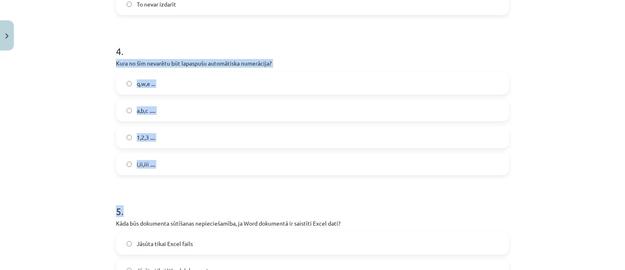
drag, startPoint x: 112, startPoint y: 60, endPoint x: 172, endPoint y: 133, distance: 95.2
click at [179, 166] on div "7 XP Saņemsi Grūts 1554 pilda Apraksts Uzdevums Palīdzība 1 . Kurā cilnē var ie…" at bounding box center [312, 59] width 403 height 1232
copy div "Kura no šīm nevarētu būt lapaspušu automātiska numerācija? q,w,e ... a,b,c ....…"
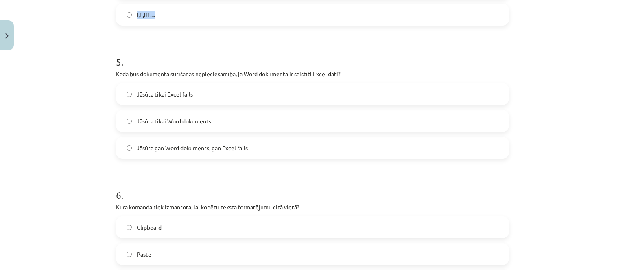
scroll to position [774, 0]
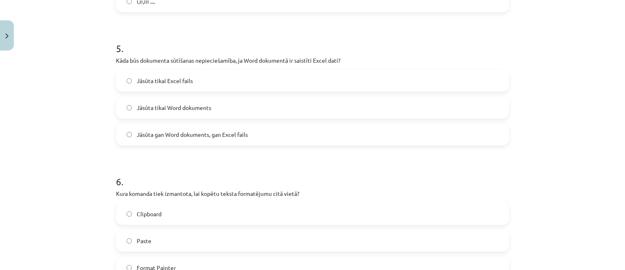
click at [531, 64] on div "Mācību tēma: Datorikas - 10. klases 1. ieskaites mācību materiāls #10 9. tēma –…" at bounding box center [312, 135] width 625 height 270
click at [326, 101] on label "Необходимо отправлять только документ Word." at bounding box center [313, 107] width 392 height 20
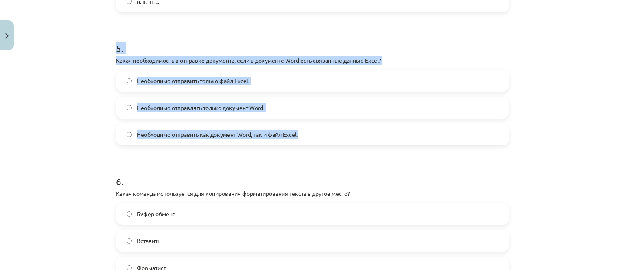
drag, startPoint x: 106, startPoint y: 42, endPoint x: 341, endPoint y: 136, distance: 252.7
click at [341, 136] on div "Тема исследования: Информатика - учебный материал для 1-го теста 10-го класса #…" at bounding box center [312, 135] width 625 height 270
click at [200, 123] on div "Необходимо отправить только файл Excel. Необходимо отправлять только документ W…" at bounding box center [312, 108] width 393 height 76
click at [200, 125] on label "Необходимо отправить как документ Word, так и файл Excel." at bounding box center [313, 134] width 392 height 20
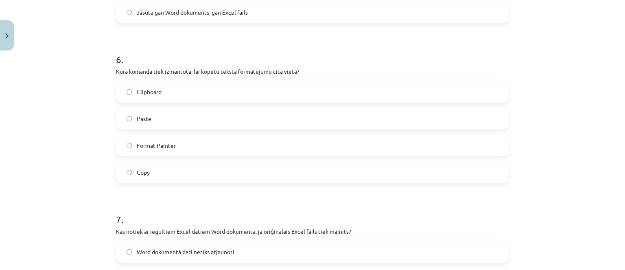
scroll to position [633, 0]
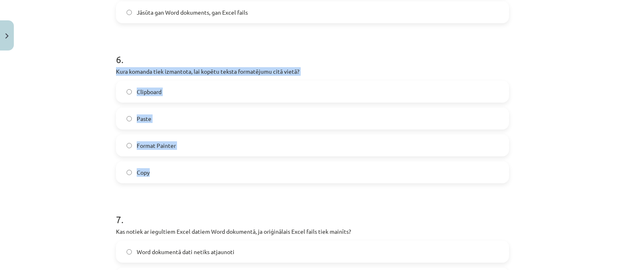
drag, startPoint x: 105, startPoint y: 67, endPoint x: 169, endPoint y: 144, distance: 100.4
click at [176, 159] on div "Mācību tēma: Datorikas - 10. klases 1. ieskaites mācību materiāls #10 9. tēma –…" at bounding box center [312, 135] width 625 height 270
copy div "Kura komanda tiek izmantota, lai kopētu teksta formatējumu citā vietā? Clipboar…"
click at [186, 140] on label "Format Painter" at bounding box center [313, 145] width 392 height 20
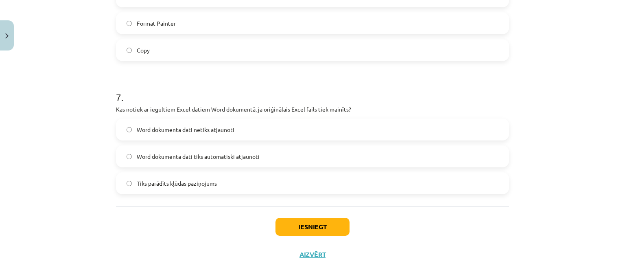
scroll to position [674, 0]
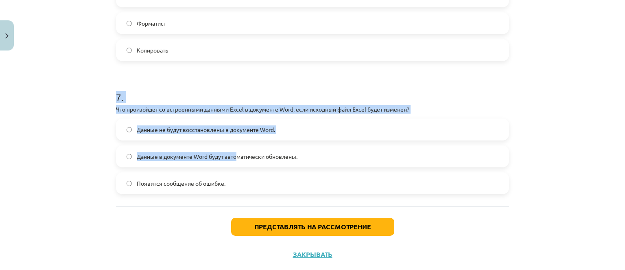
drag, startPoint x: 111, startPoint y: 97, endPoint x: 200, endPoint y: 139, distance: 99.3
click at [142, 100] on h1 "7 ." at bounding box center [312, 89] width 393 height 25
click at [105, 110] on div "Тема исследования: Информатика - учебный материал для 1-го теста 10-го класса #…" at bounding box center [312, 135] width 625 height 270
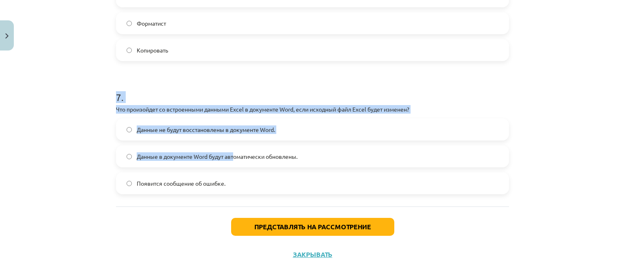
click at [118, 108] on font "Что произойдет со встроенными данными Excel в документе Word, если исходный фай…" at bounding box center [263, 108] width 294 height 7
drag, startPoint x: 112, startPoint y: 108, endPoint x: 212, endPoint y: 156, distance: 110.2
click at [186, 133] on span "Данные не будут восстановлены в документе Word." at bounding box center [206, 129] width 138 height 9
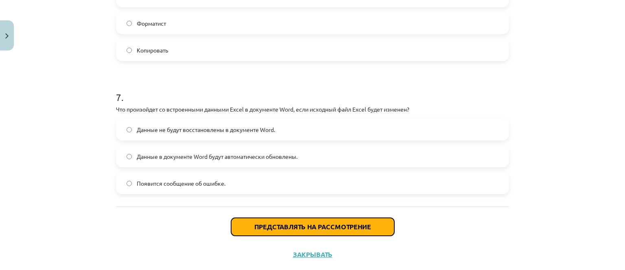
click at [240, 219] on button "Представлять на рассмотрение" at bounding box center [312, 227] width 163 height 18
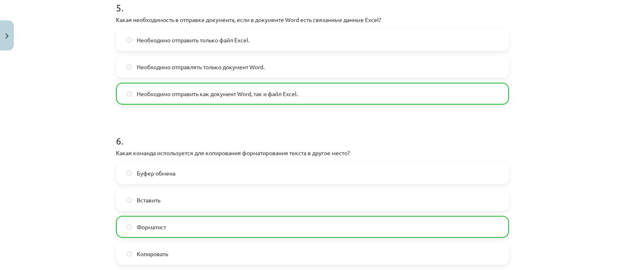
scroll to position [1062, 0]
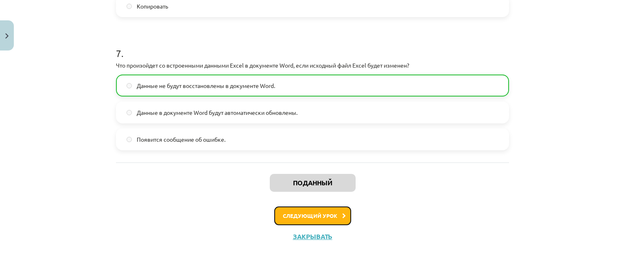
click at [337, 223] on button "Следующий урок" at bounding box center [312, 215] width 77 height 19
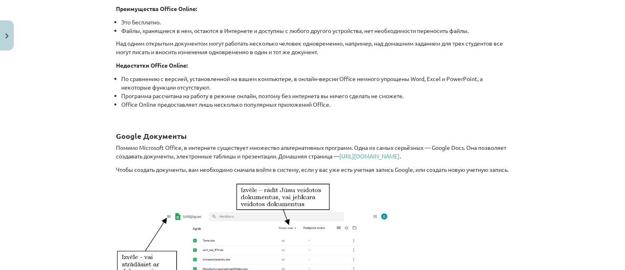
scroll to position [285, 0]
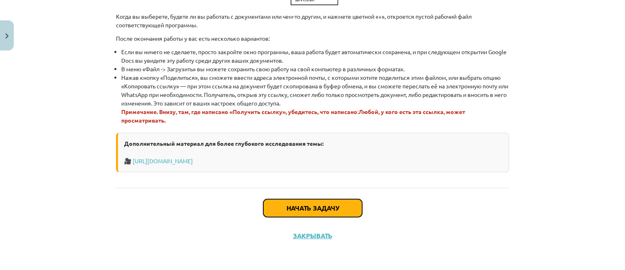
click at [337, 209] on button "Начать задачу" at bounding box center [312, 208] width 99 height 18
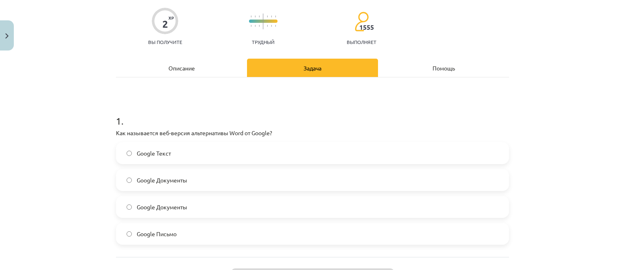
scroll to position [633, 0]
click at [228, 178] on label "Google Doc" at bounding box center [313, 180] width 392 height 20
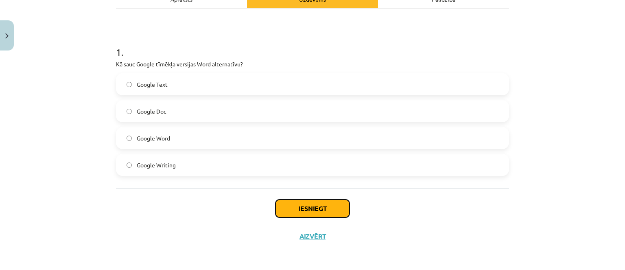
click at [298, 204] on button "Iesniegt" at bounding box center [313, 209] width 74 height 18
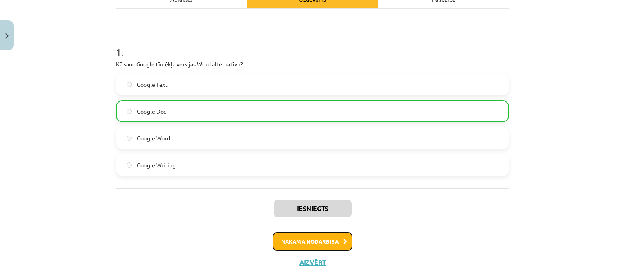
click at [331, 244] on button "Nākamā nodarbība" at bounding box center [313, 241] width 80 height 19
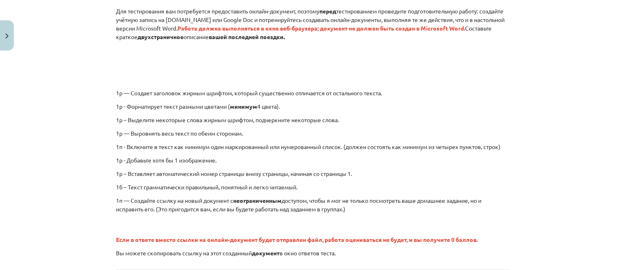
scroll to position [180, 0]
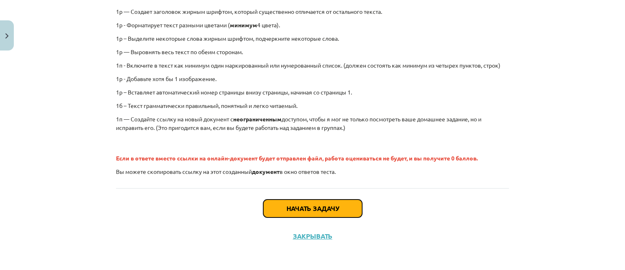
click at [288, 204] on font "Начать задачу" at bounding box center [313, 208] width 53 height 9
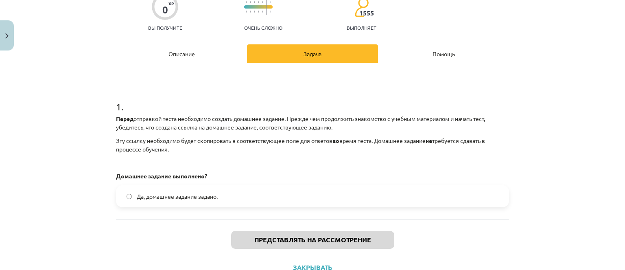
scroll to position [61, 0]
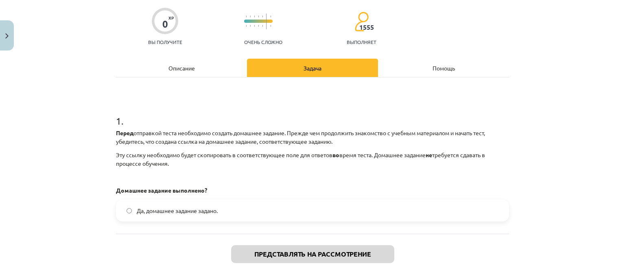
click at [194, 68] on div "Описание" at bounding box center [181, 68] width 131 height 18
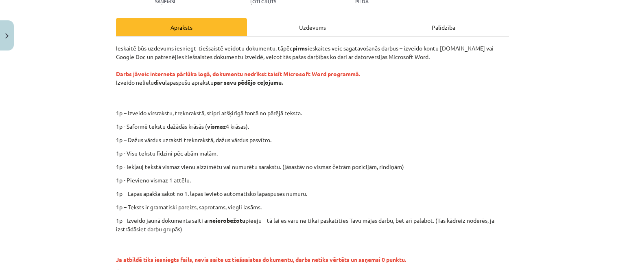
scroll to position [633, 0]
click at [111, 94] on div "0 XP Saņemsi Ļoti grūts 1555 pilda Apraksts Uzdevums Palīdzība Ieskaitē būs uzd…" at bounding box center [312, 151] width 403 height 399
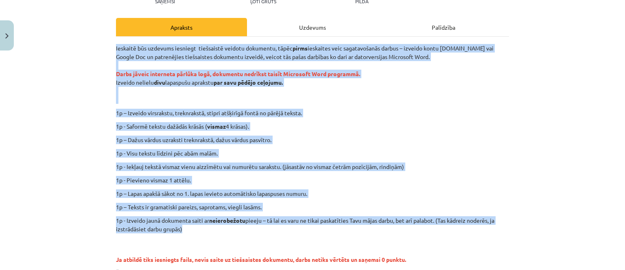
drag, startPoint x: 105, startPoint y: 48, endPoint x: 191, endPoint y: 189, distance: 164.8
click at [219, 229] on div "Mācību tēma: Datorikas - 10. klases 1. ieskaites mācību materiāls #12 Mājas dar…" at bounding box center [312, 135] width 625 height 270
click at [139, 89] on p "Ieskaitē būs uzdevums iesniegt tiešsaistē veidotu dokumentu, tāpēc pirms ieskai…" at bounding box center [312, 74] width 393 height 60
drag, startPoint x: 127, startPoint y: 76, endPoint x: 123, endPoint y: 73, distance: 4.6
click at [126, 76] on strong "Darbs jāveic interneta pārlūka logā, dokumentu nedrīkst taisīt Microsoft Word p…" at bounding box center [238, 73] width 244 height 7
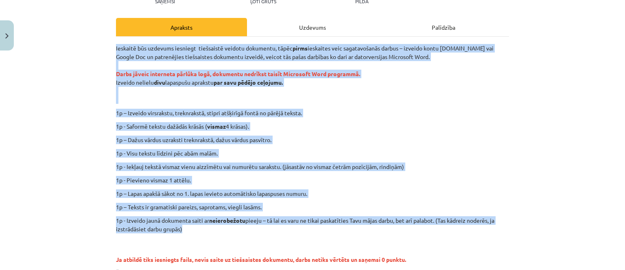
click at [119, 71] on strong "Darbs jāveic interneta pārlūka logā, dokumentu nedrīkst taisīt Microsoft Word p…" at bounding box center [238, 73] width 244 height 7
drag, startPoint x: 114, startPoint y: 47, endPoint x: 202, endPoint y: 235, distance: 208.0
click at [204, 236] on div "Ieskaitē būs uzdevums iesniegt tiešsaistē veidotu dokumentu, tāpēc pirms ieskai…" at bounding box center [312, 160] width 393 height 233
copy div "Ieskaitē būs uzdevums iesniegt tiešsaistē veidotu dokumentu, tāpēc pirms ieskai…"
